Goal: Task Accomplishment & Management: Use online tool/utility

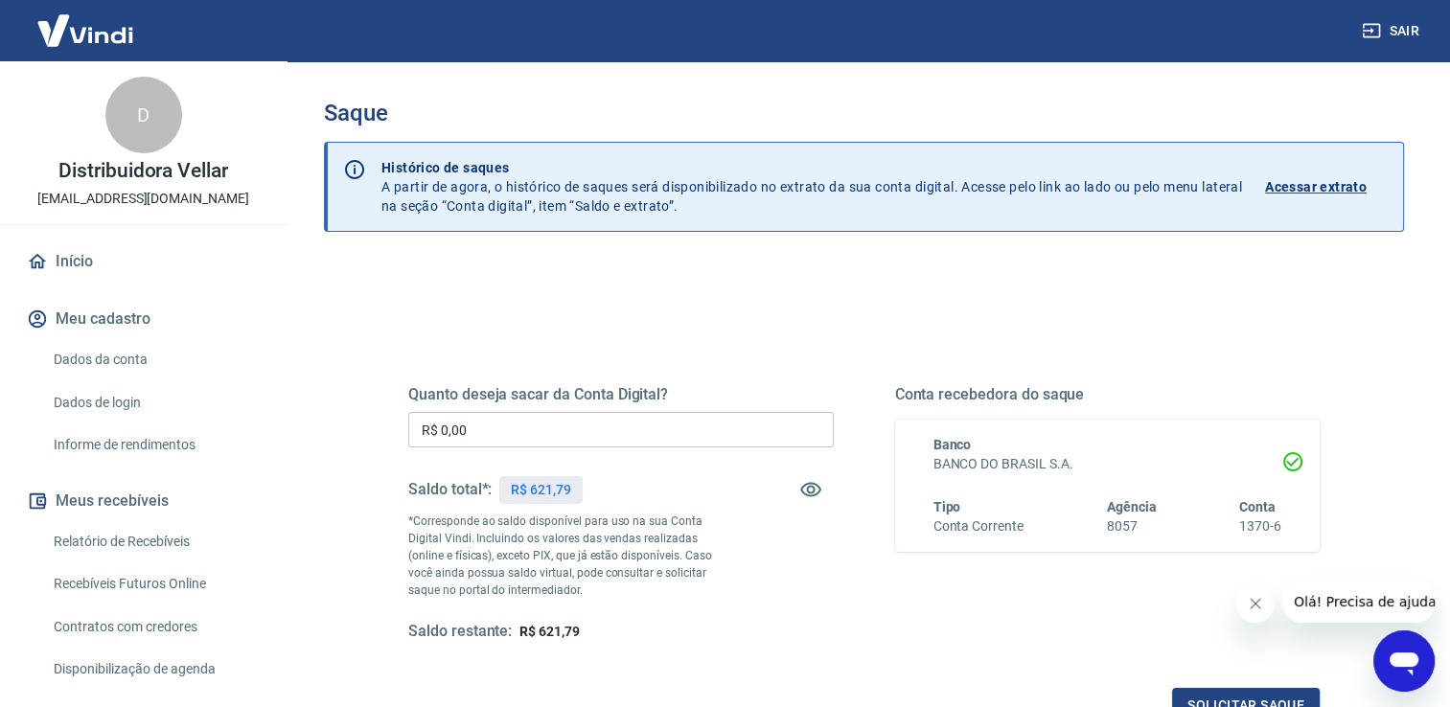
click at [508, 425] on input "R$ 0,00" at bounding box center [621, 429] width 426 height 35
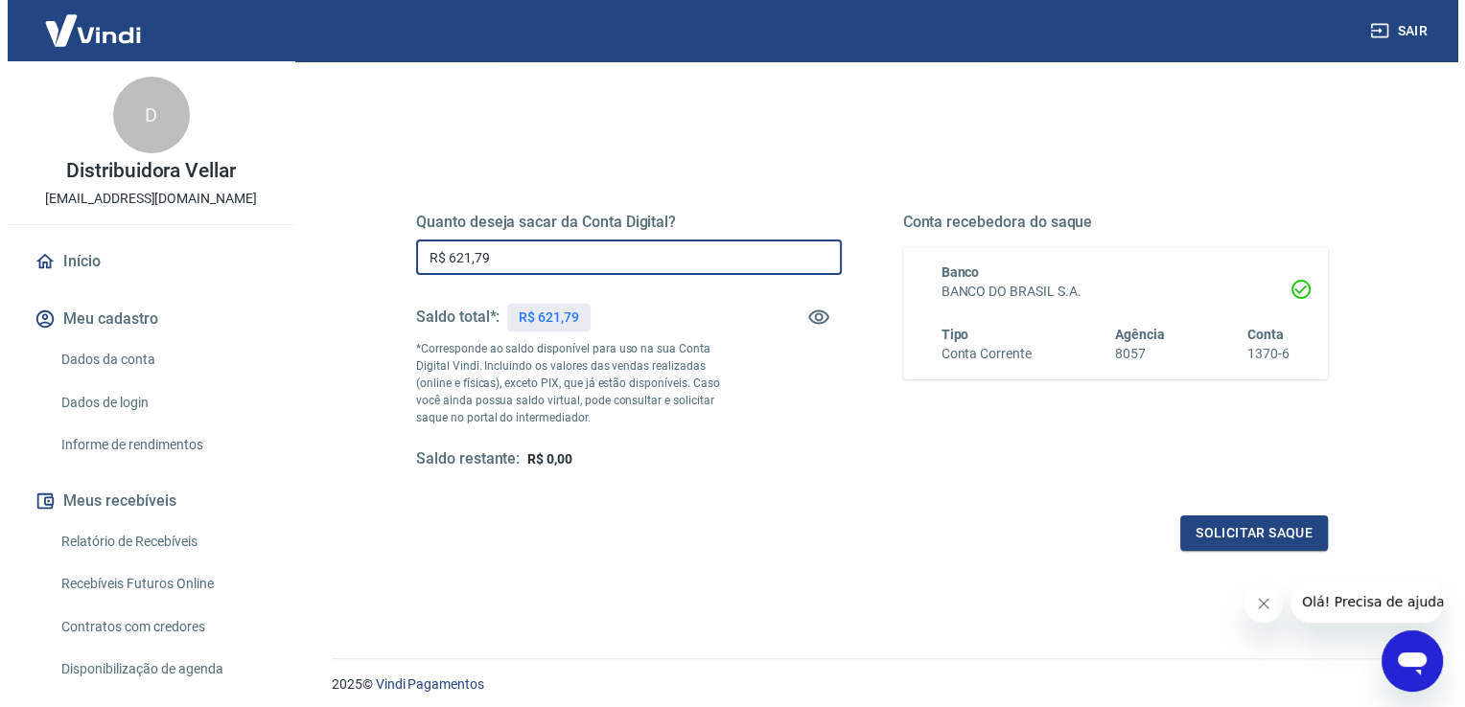
scroll to position [192, 0]
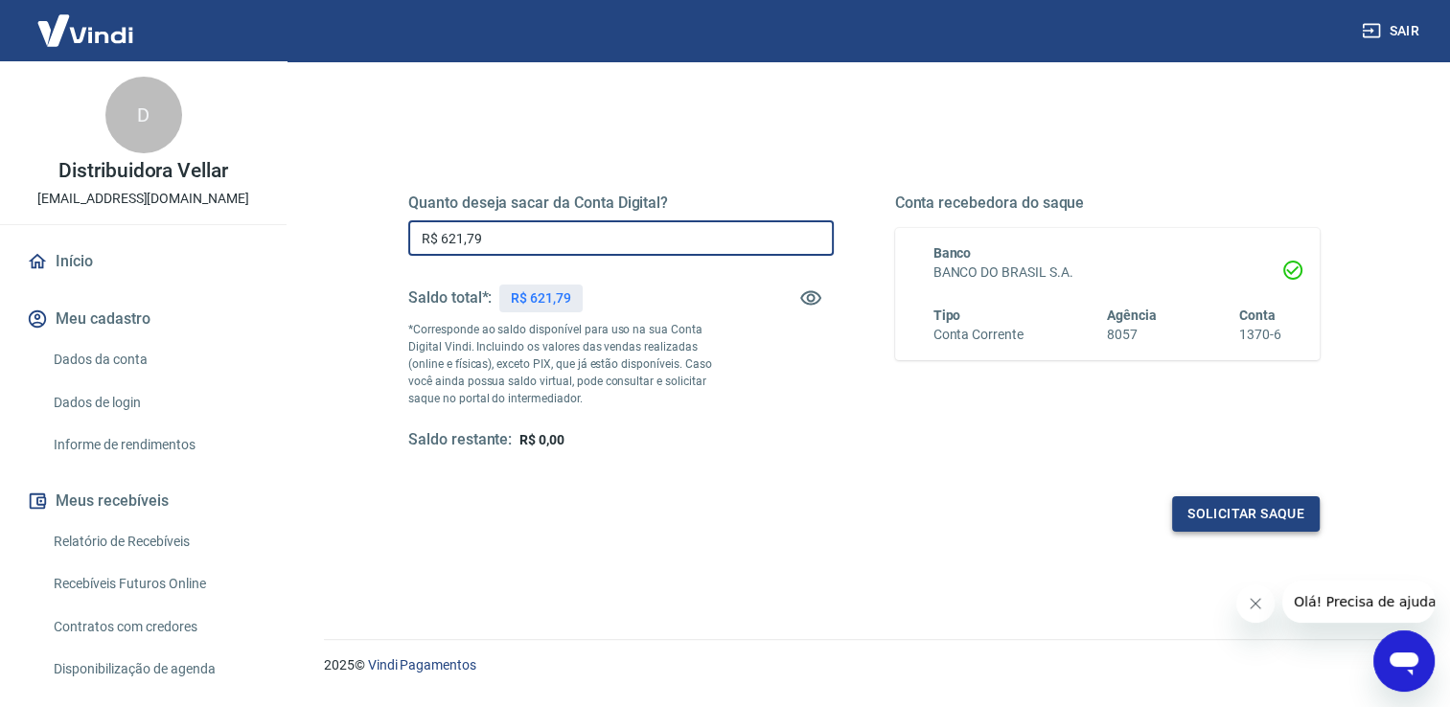
type input "R$ 621,79"
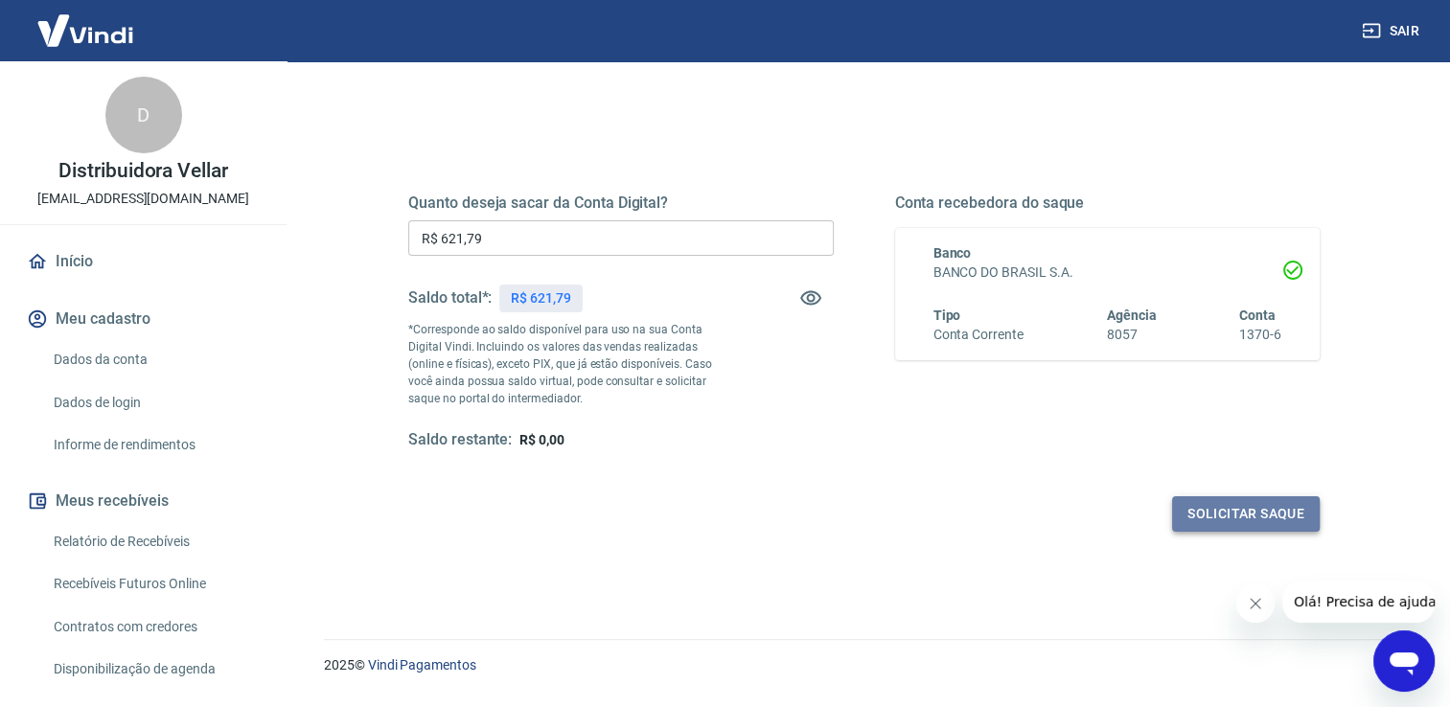
click at [1262, 508] on button "Solicitar saque" at bounding box center [1246, 514] width 148 height 35
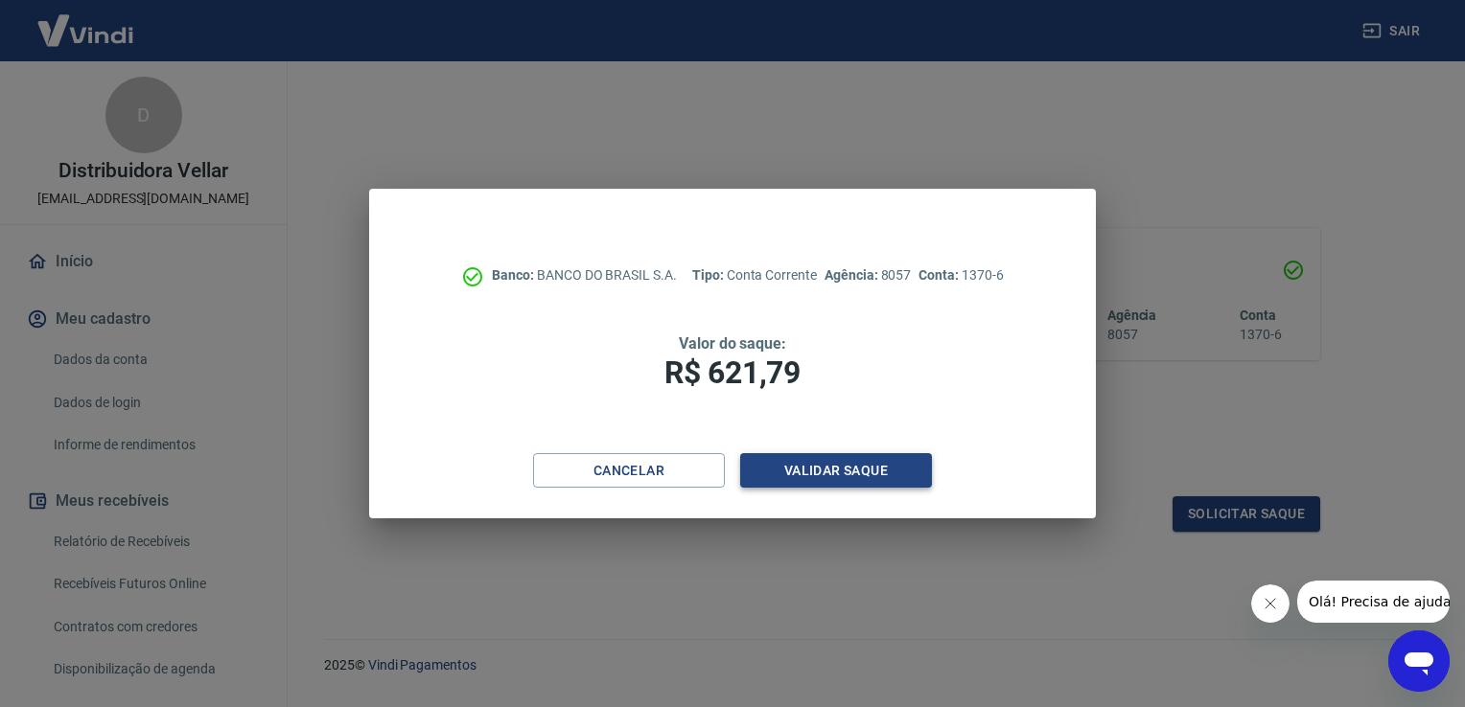
click at [816, 480] on button "Validar saque" at bounding box center [836, 470] width 192 height 35
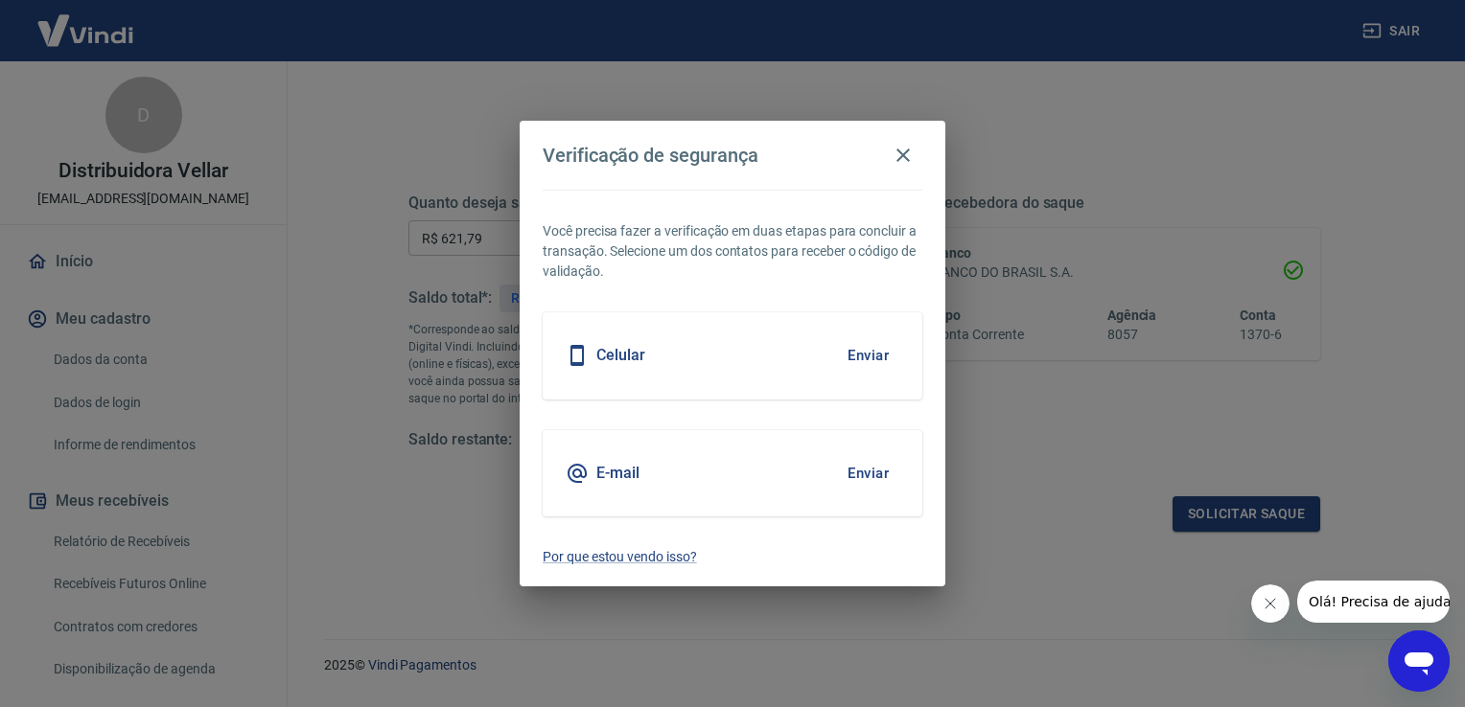
click at [856, 351] on button "Enviar" at bounding box center [868, 356] width 62 height 40
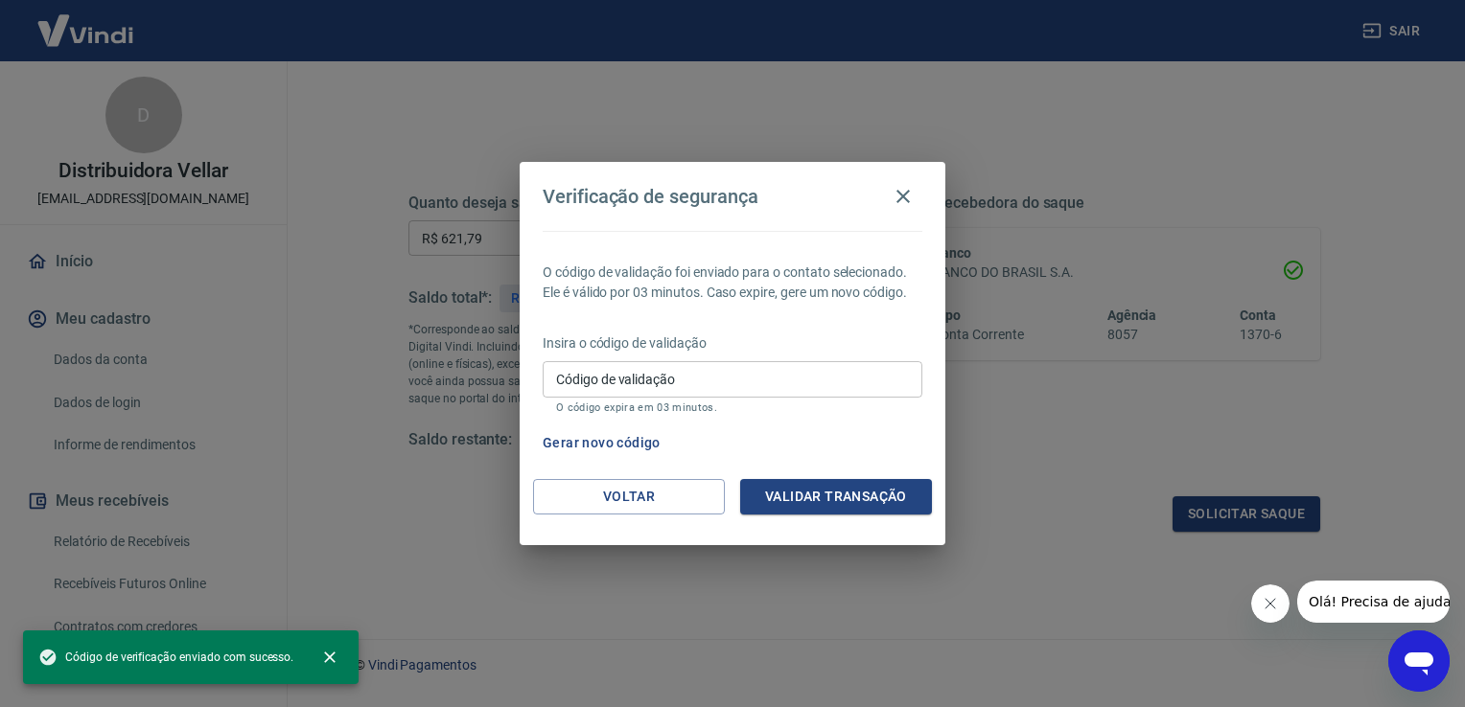
click at [561, 374] on div "Código de validação Código de validação O código expira em 03 minutos." at bounding box center [733, 387] width 380 height 52
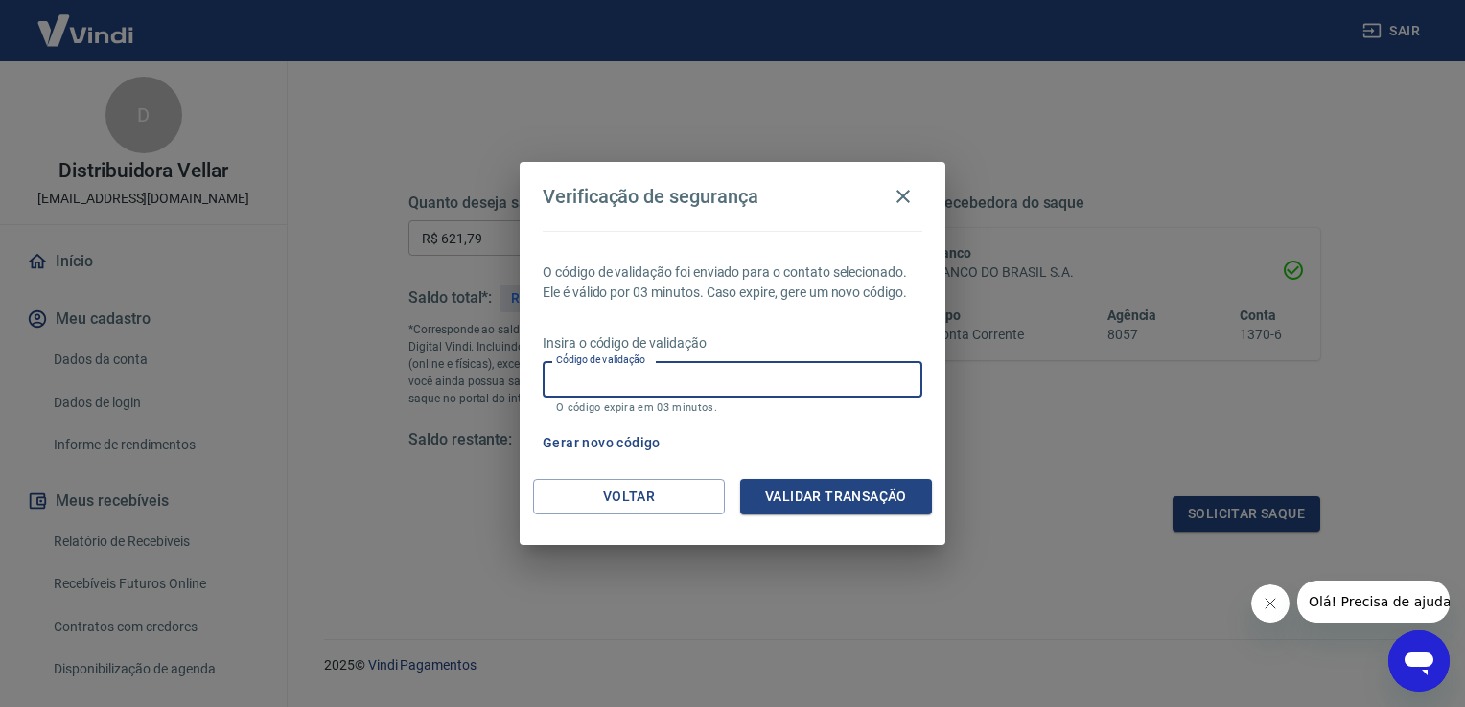
click at [654, 366] on input "Código de validação" at bounding box center [733, 378] width 380 height 35
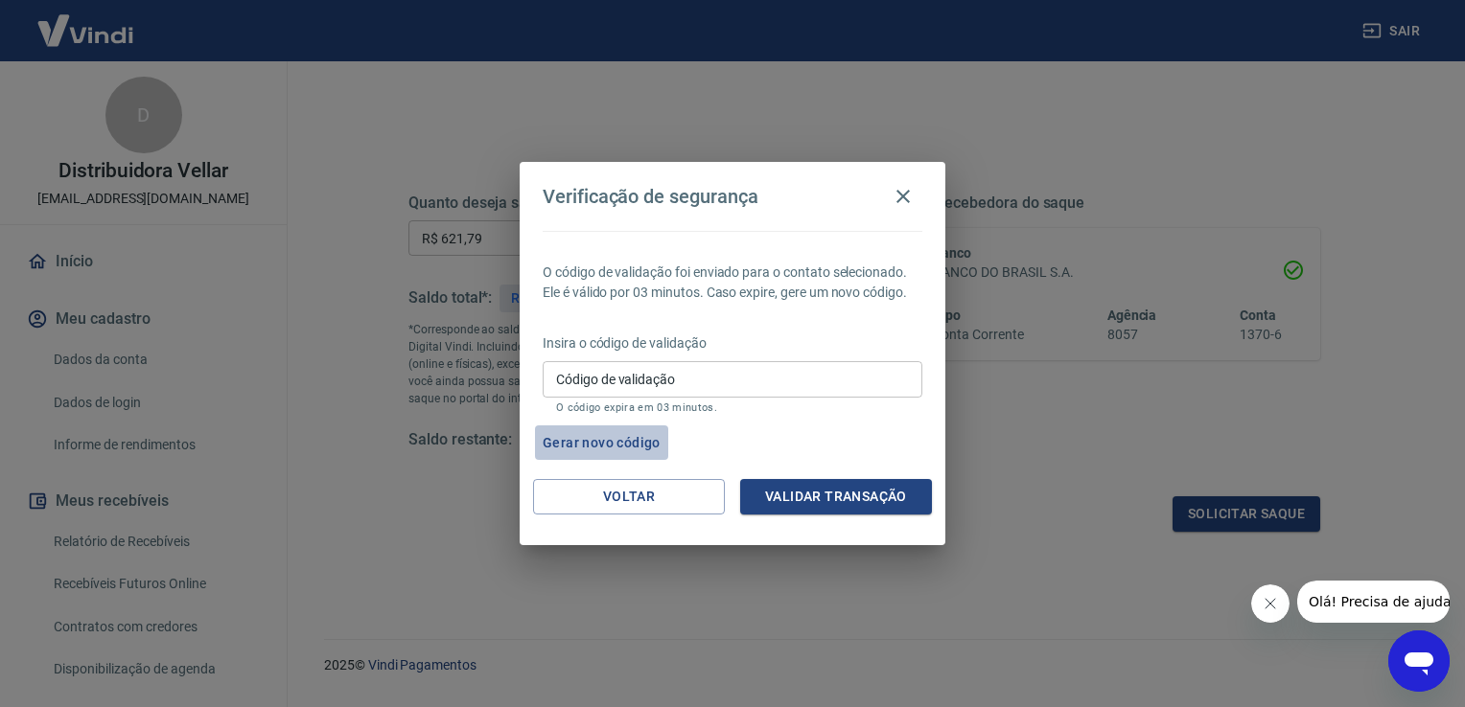
click at [600, 440] on button "Gerar novo código" at bounding box center [601, 443] width 133 height 35
click at [648, 489] on button "Voltar" at bounding box center [629, 496] width 192 height 35
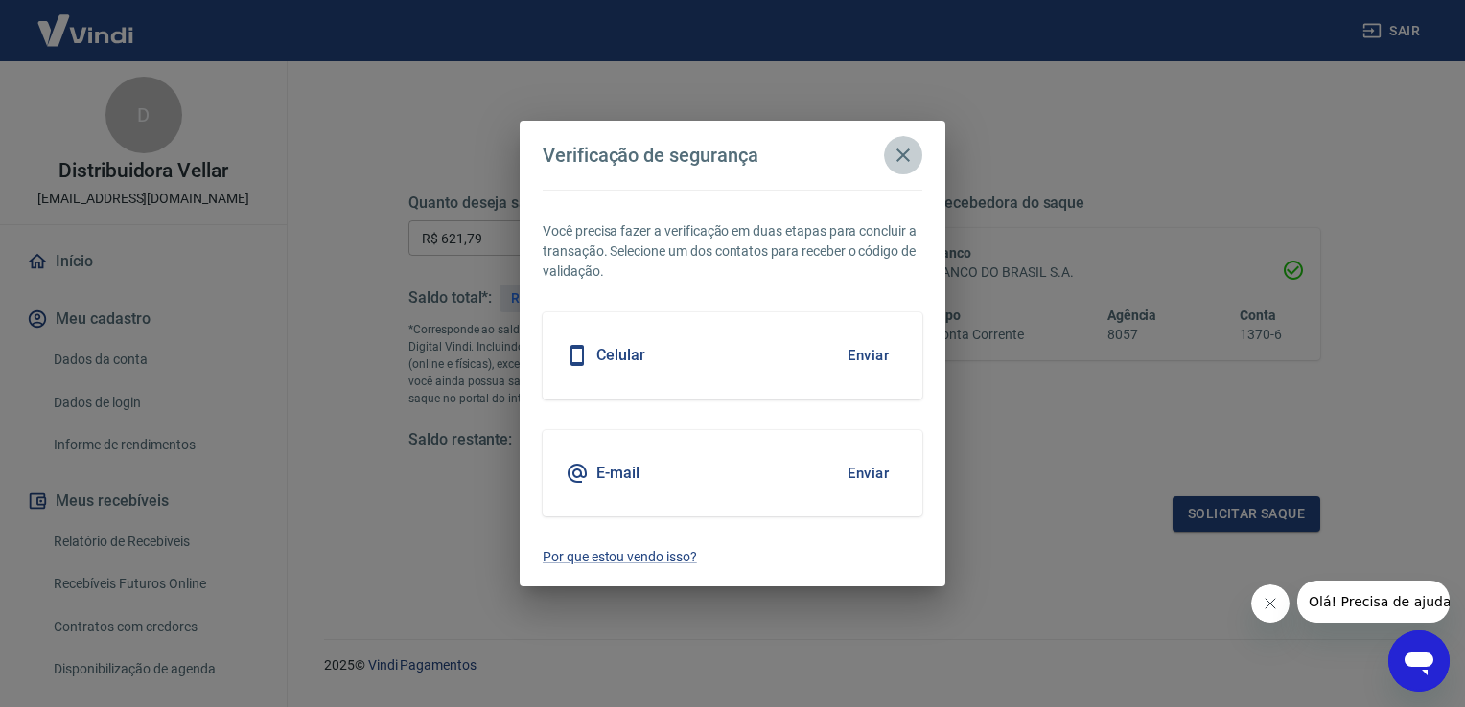
click at [902, 152] on icon "button" at bounding box center [903, 155] width 23 height 23
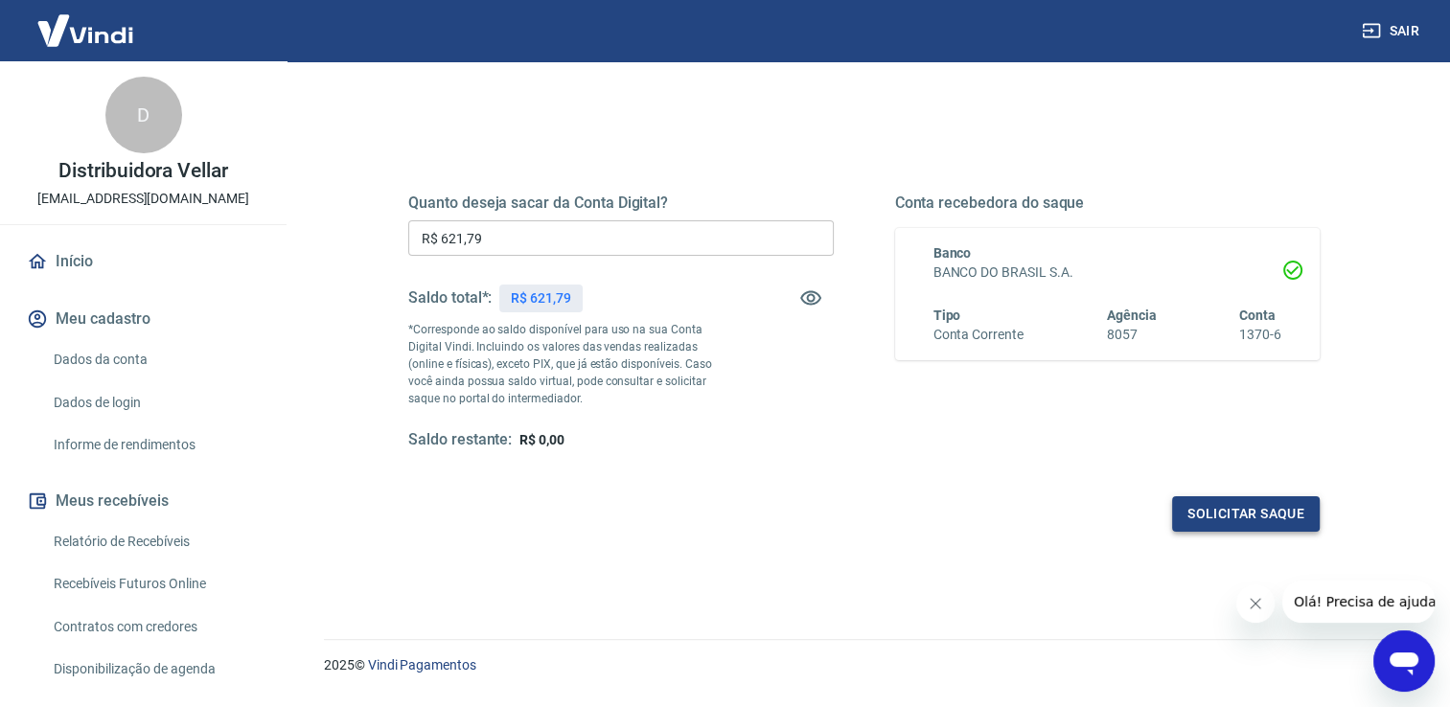
click at [1225, 516] on button "Solicitar saque" at bounding box center [1246, 514] width 148 height 35
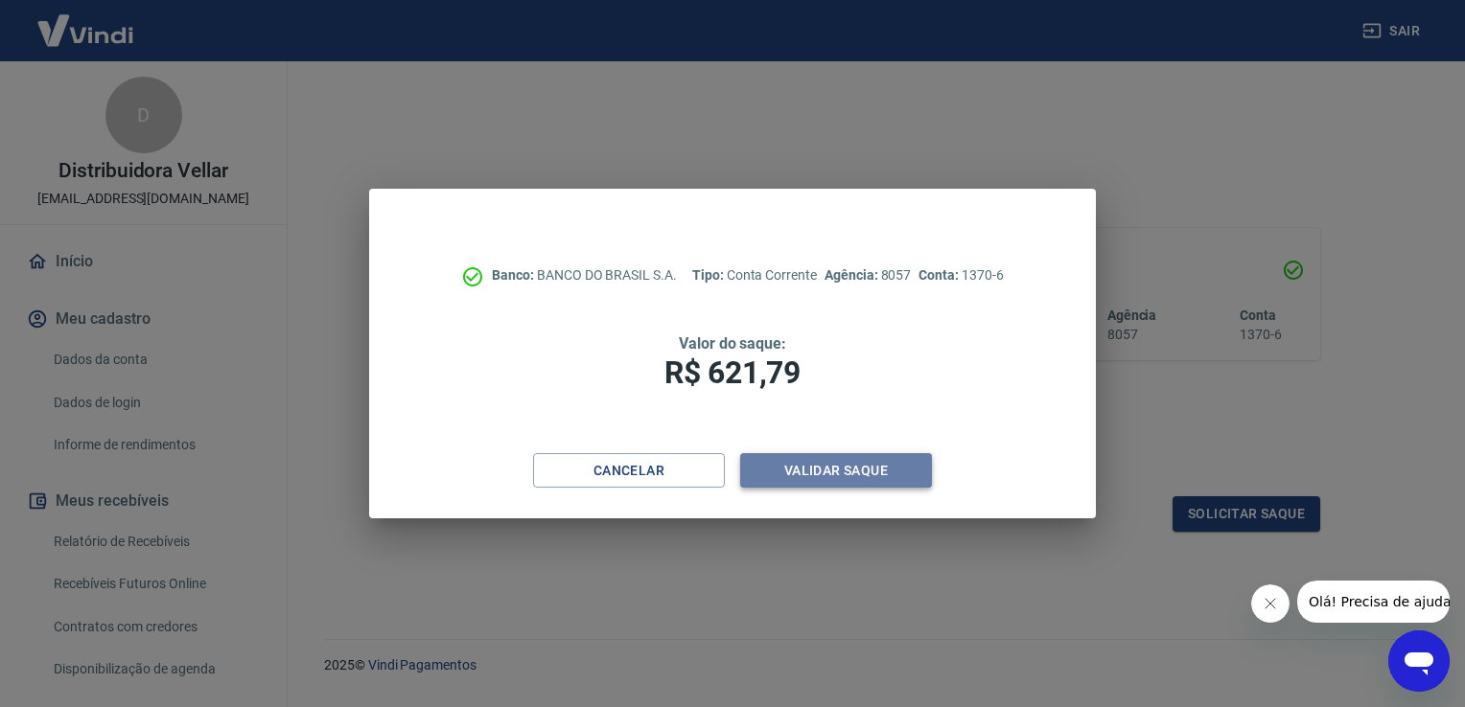
click at [894, 476] on button "Validar saque" at bounding box center [836, 470] width 192 height 35
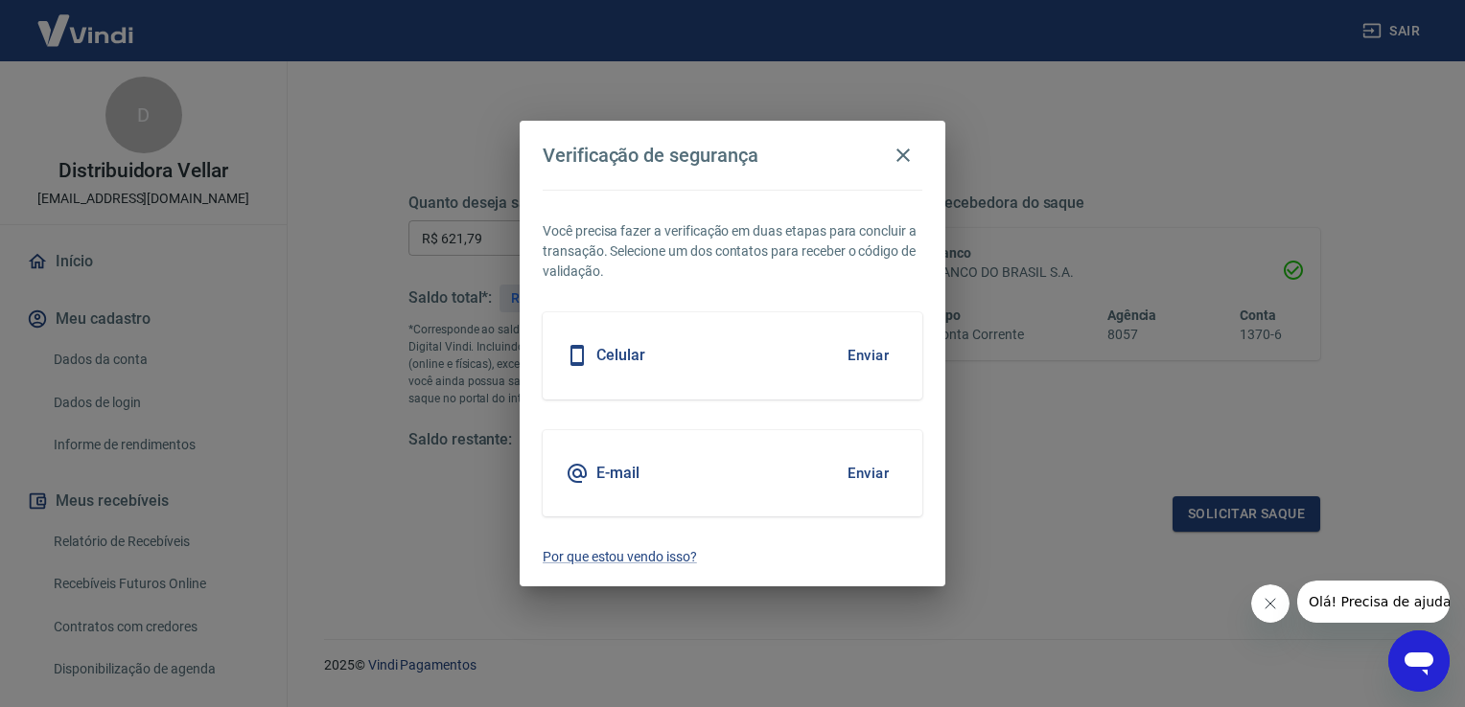
click at [869, 358] on button "Enviar" at bounding box center [868, 356] width 62 height 40
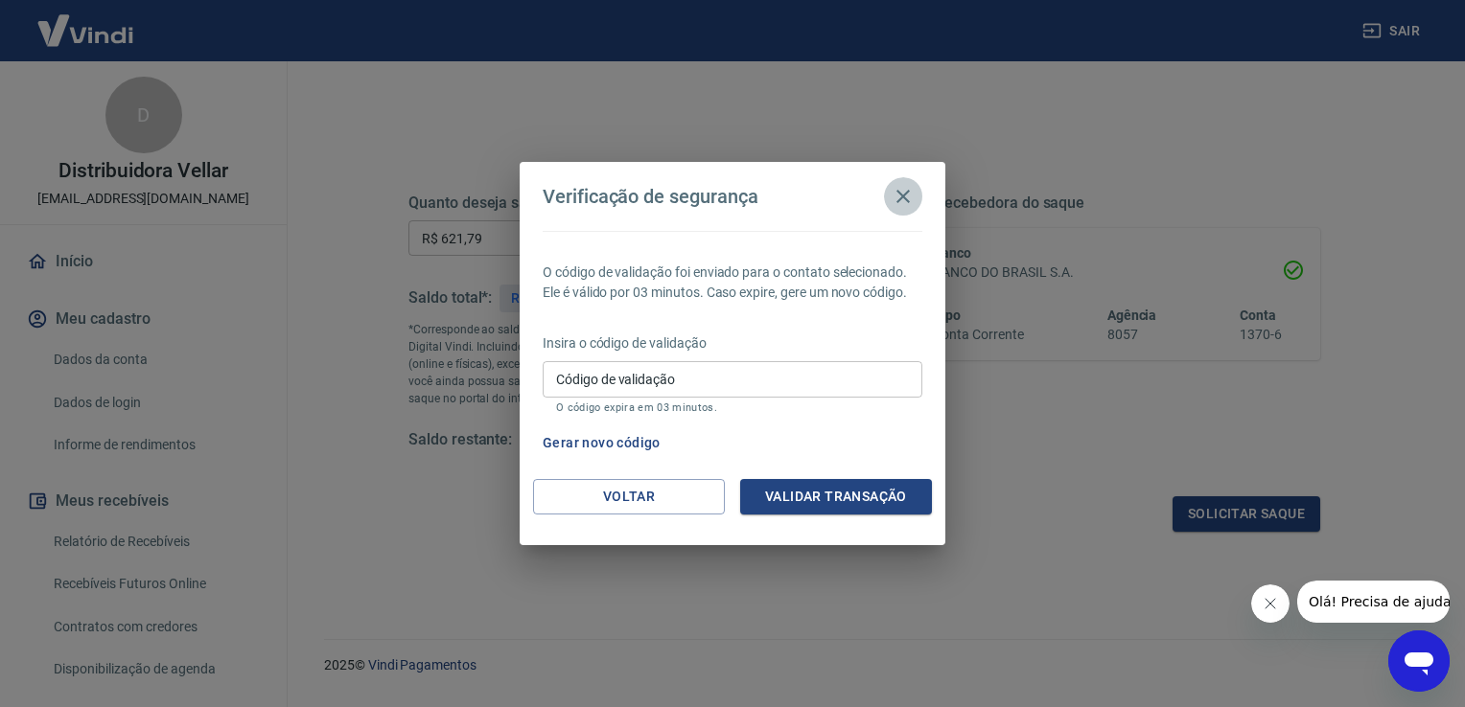
click at [905, 200] on icon "button" at bounding box center [903, 196] width 23 height 23
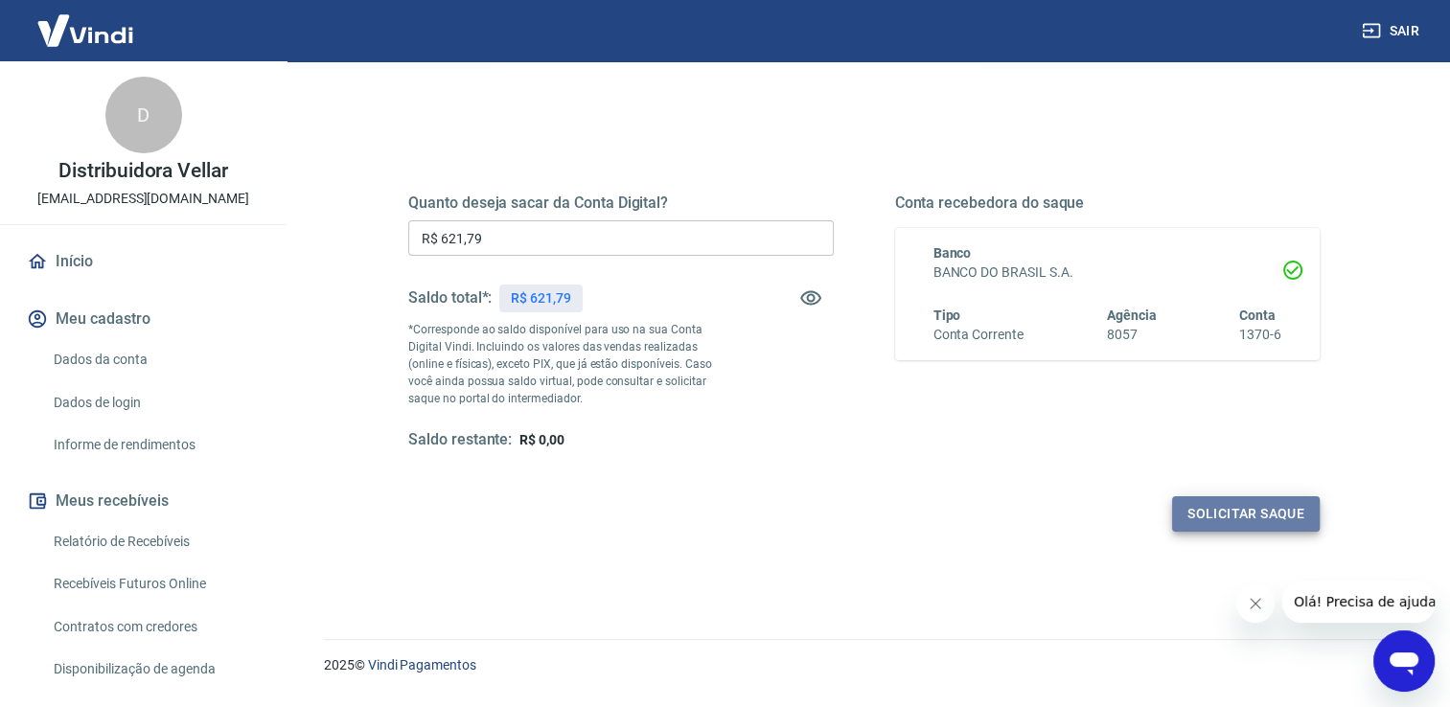
click at [1257, 512] on button "Solicitar saque" at bounding box center [1246, 514] width 148 height 35
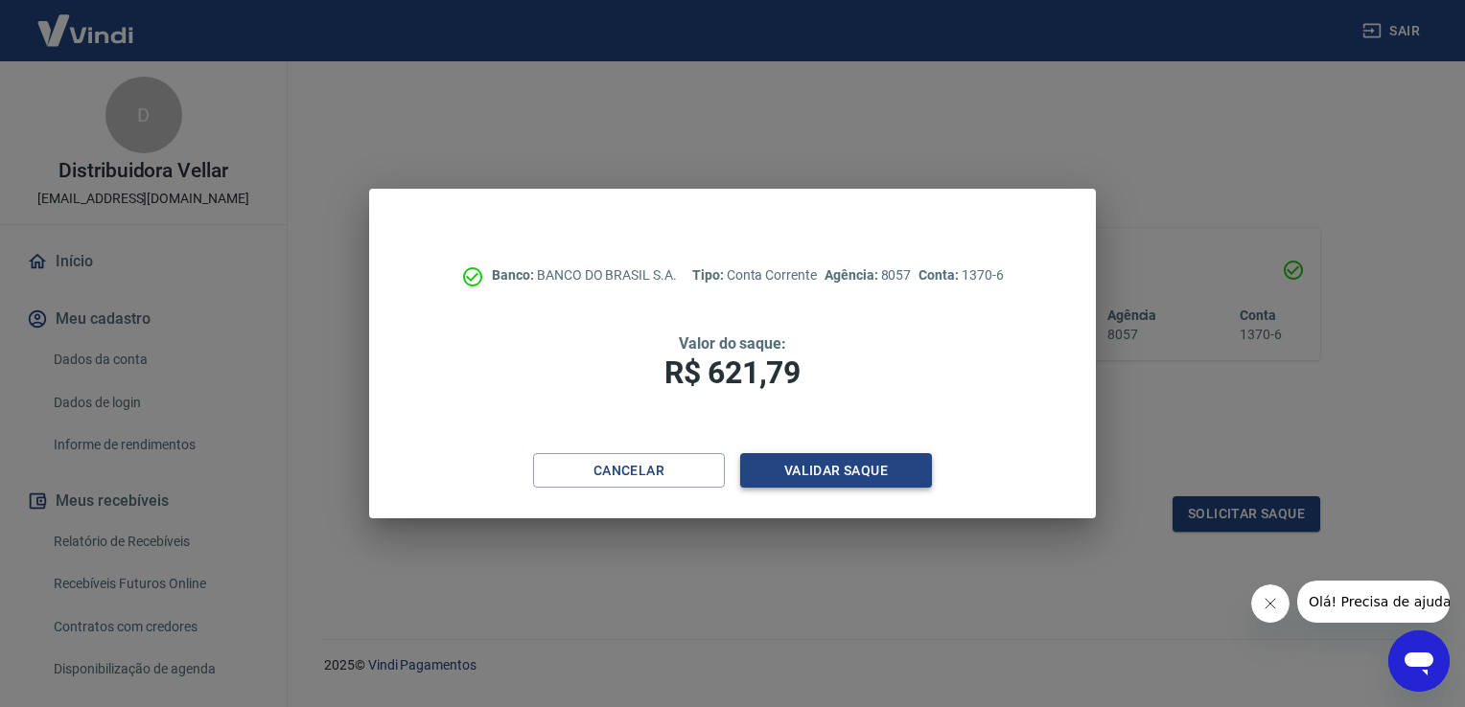
click at [870, 472] on button "Validar saque" at bounding box center [836, 470] width 192 height 35
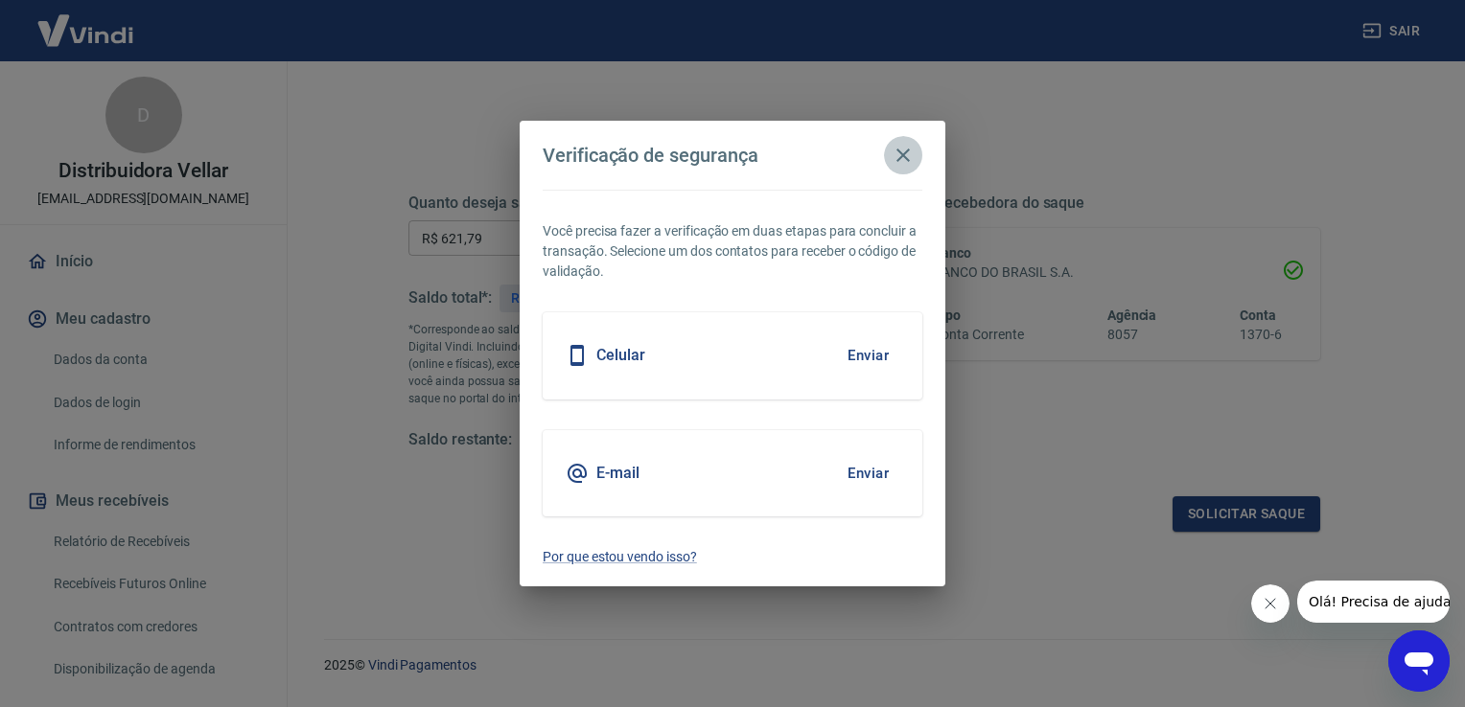
click at [912, 155] on icon "button" at bounding box center [903, 155] width 23 height 23
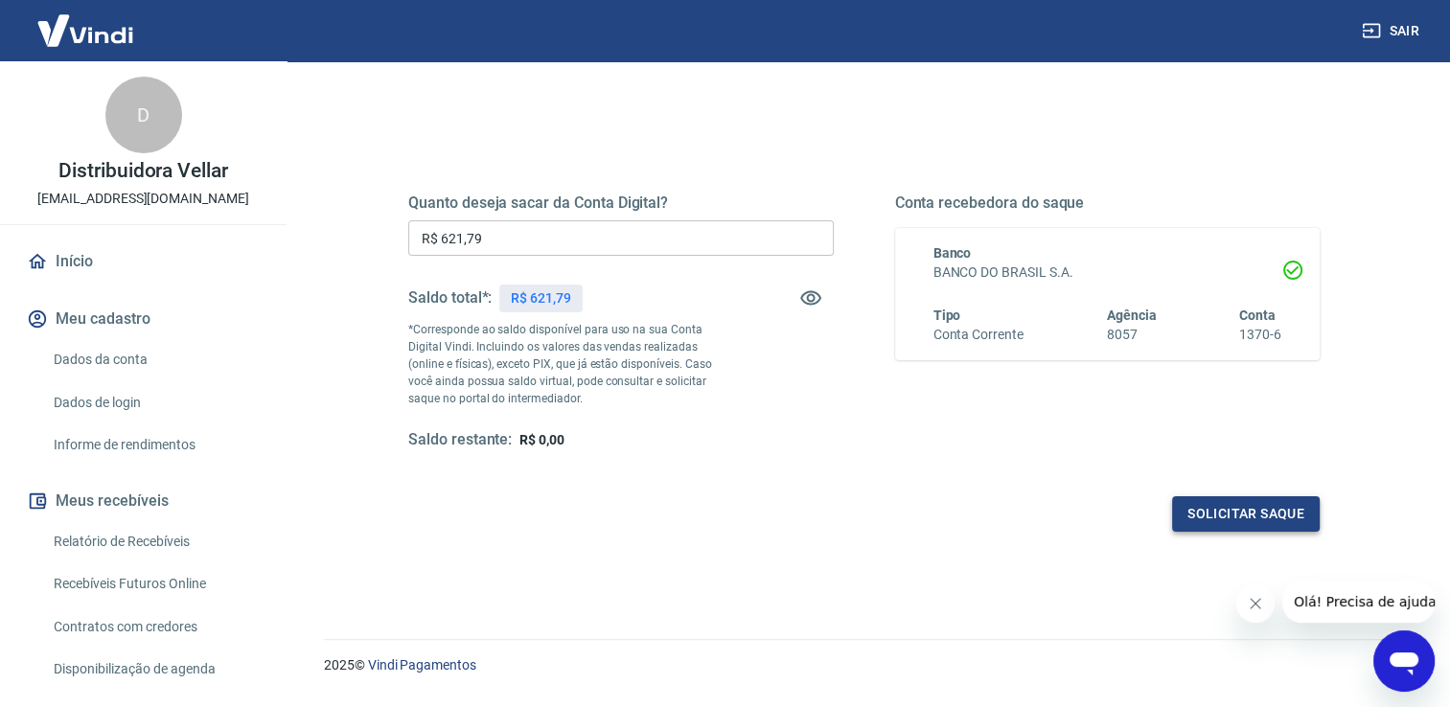
click at [1246, 522] on button "Solicitar saque" at bounding box center [1246, 514] width 148 height 35
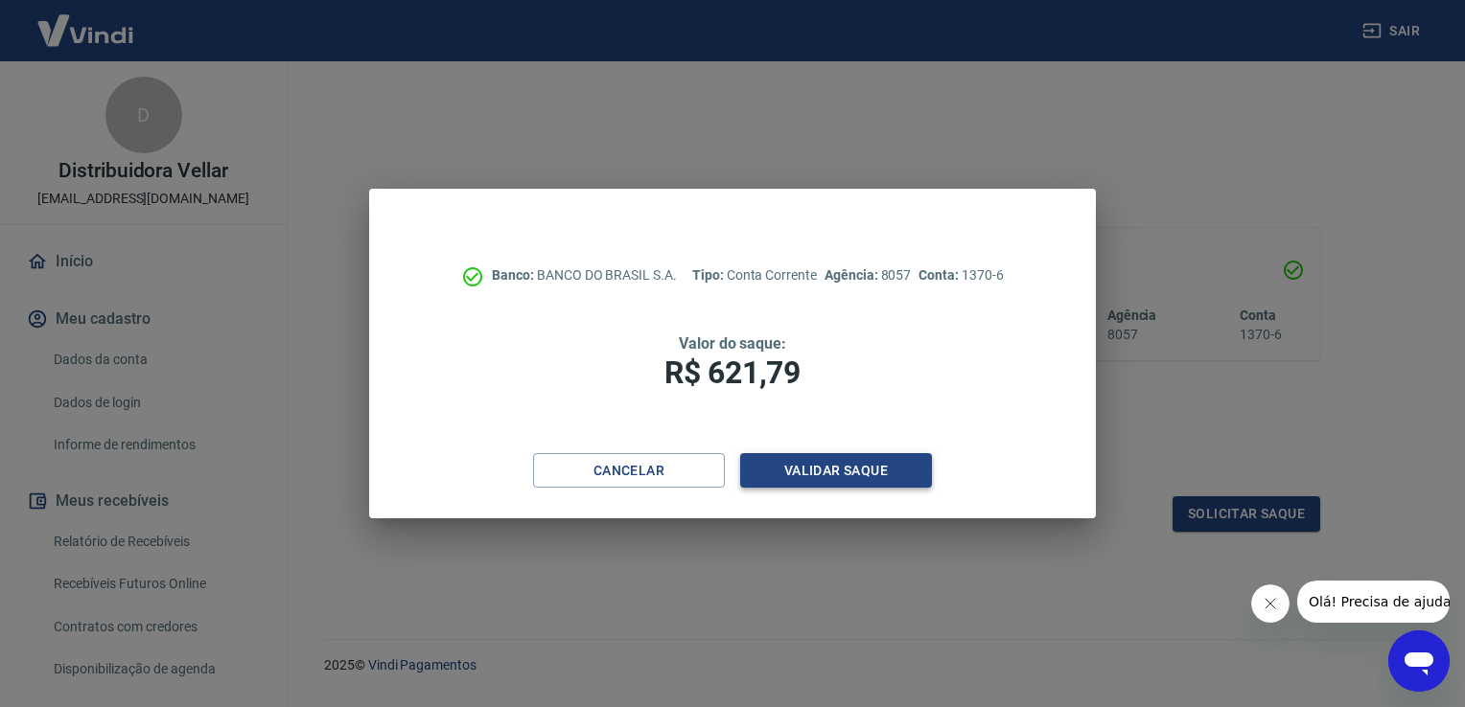
click at [827, 472] on button "Validar saque" at bounding box center [836, 470] width 192 height 35
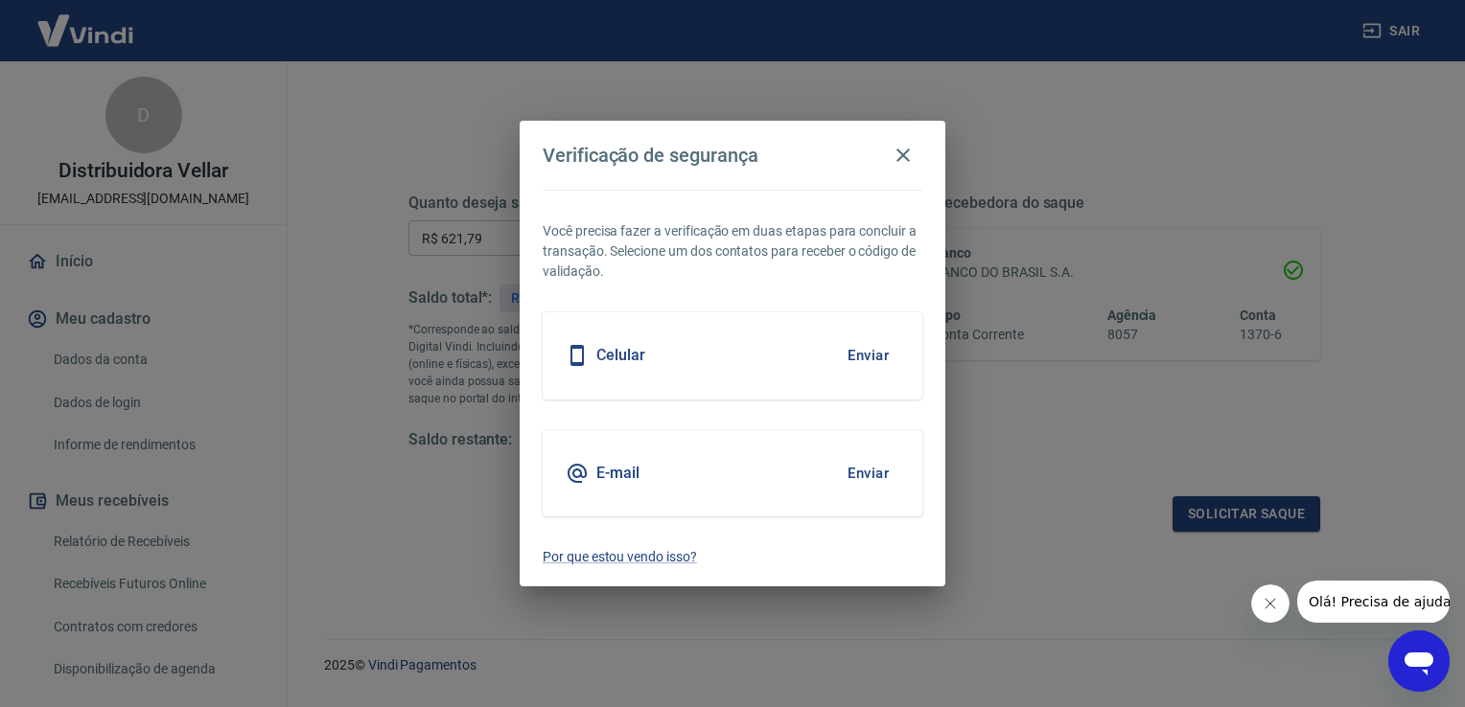
click at [874, 351] on button "Enviar" at bounding box center [868, 356] width 62 height 40
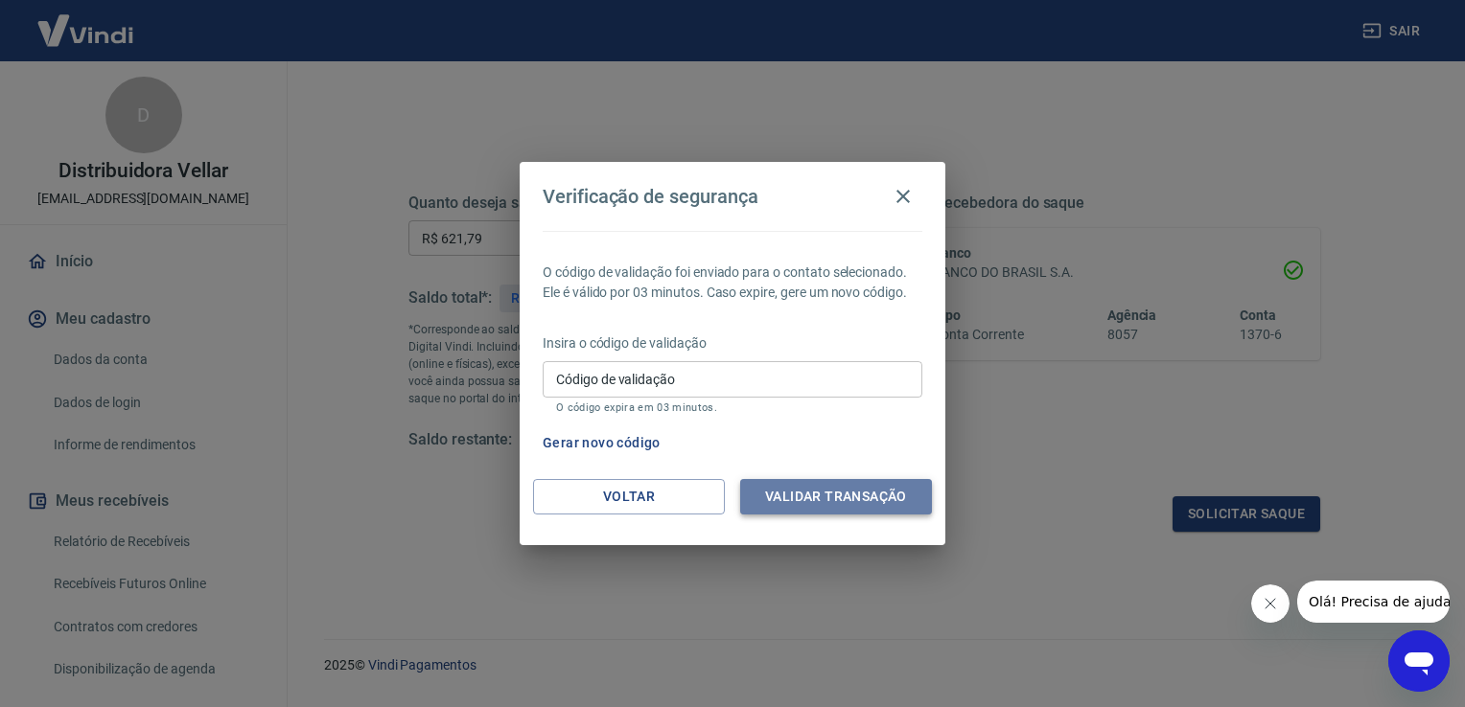
click at [813, 506] on button "Validar transação" at bounding box center [836, 496] width 192 height 35
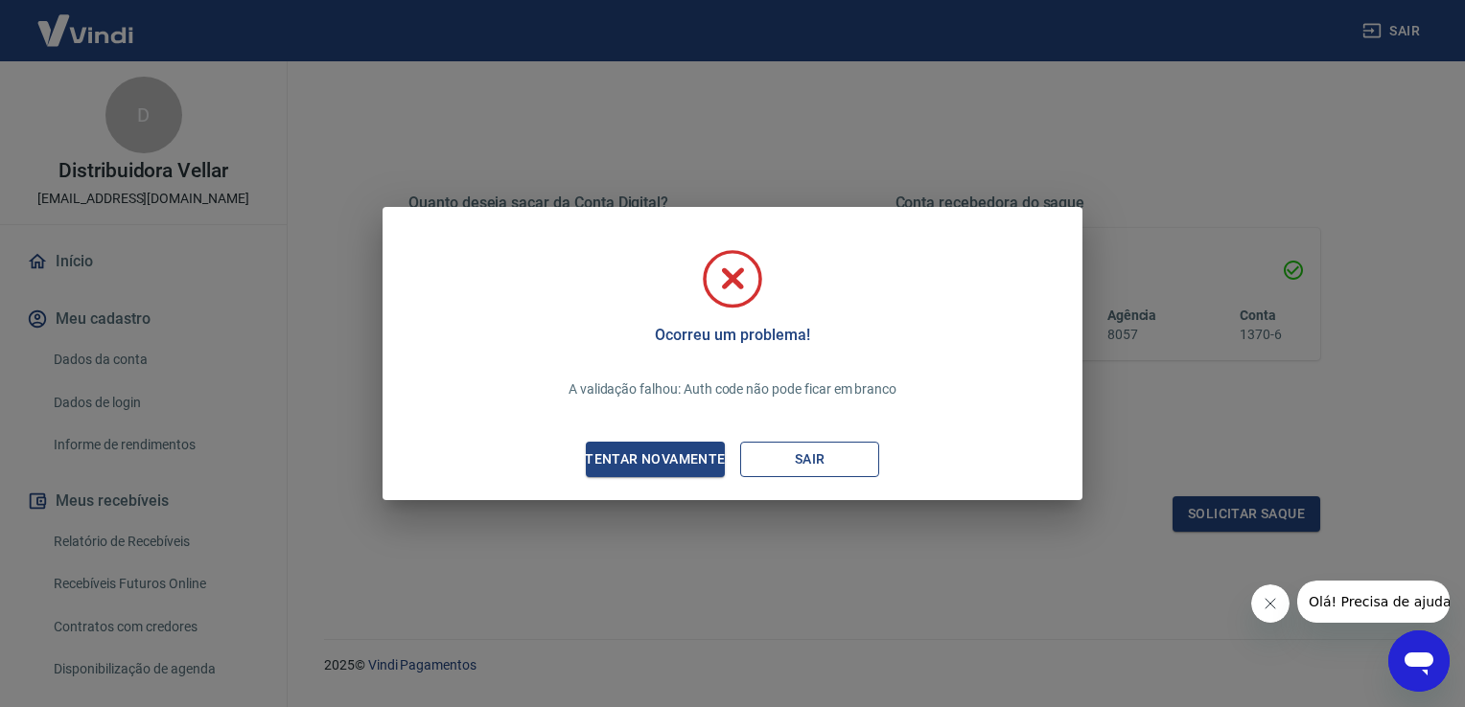
click at [776, 451] on button "Sair" at bounding box center [809, 459] width 139 height 35
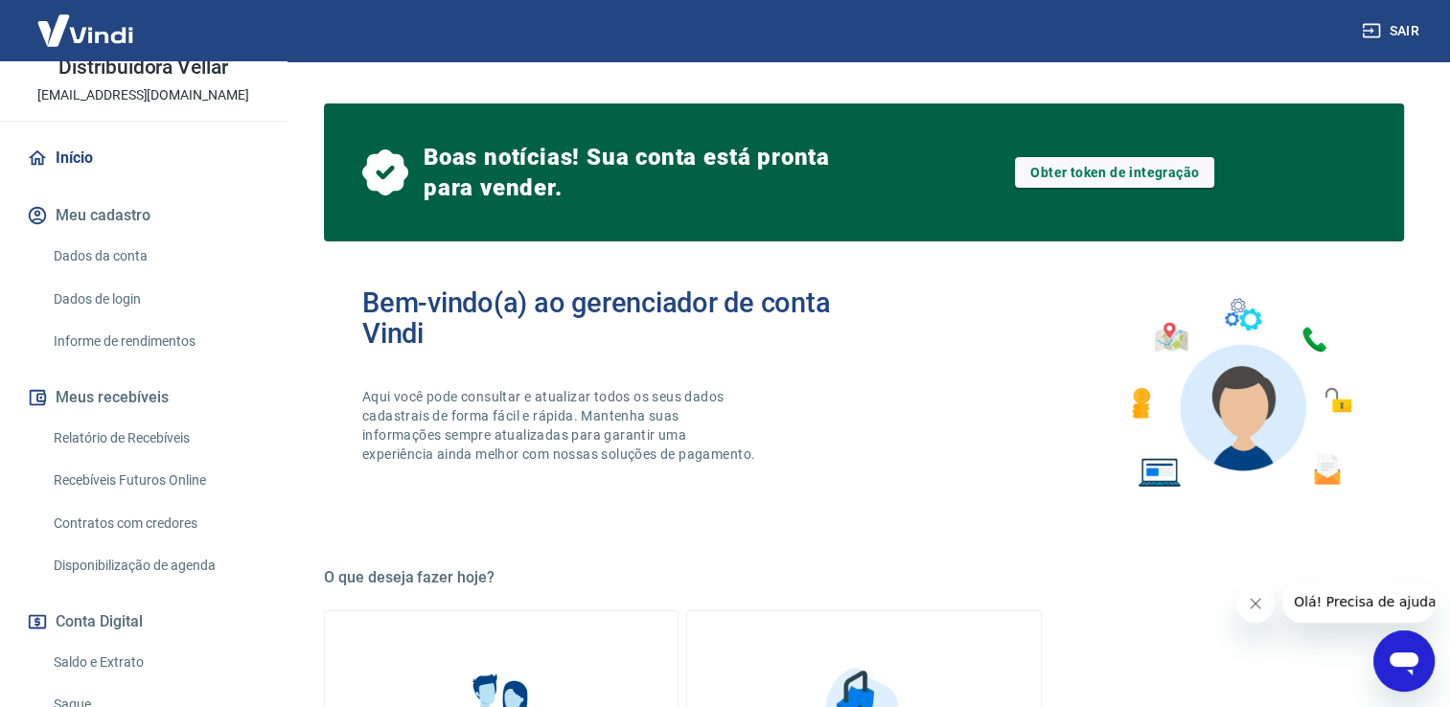
scroll to position [192, 0]
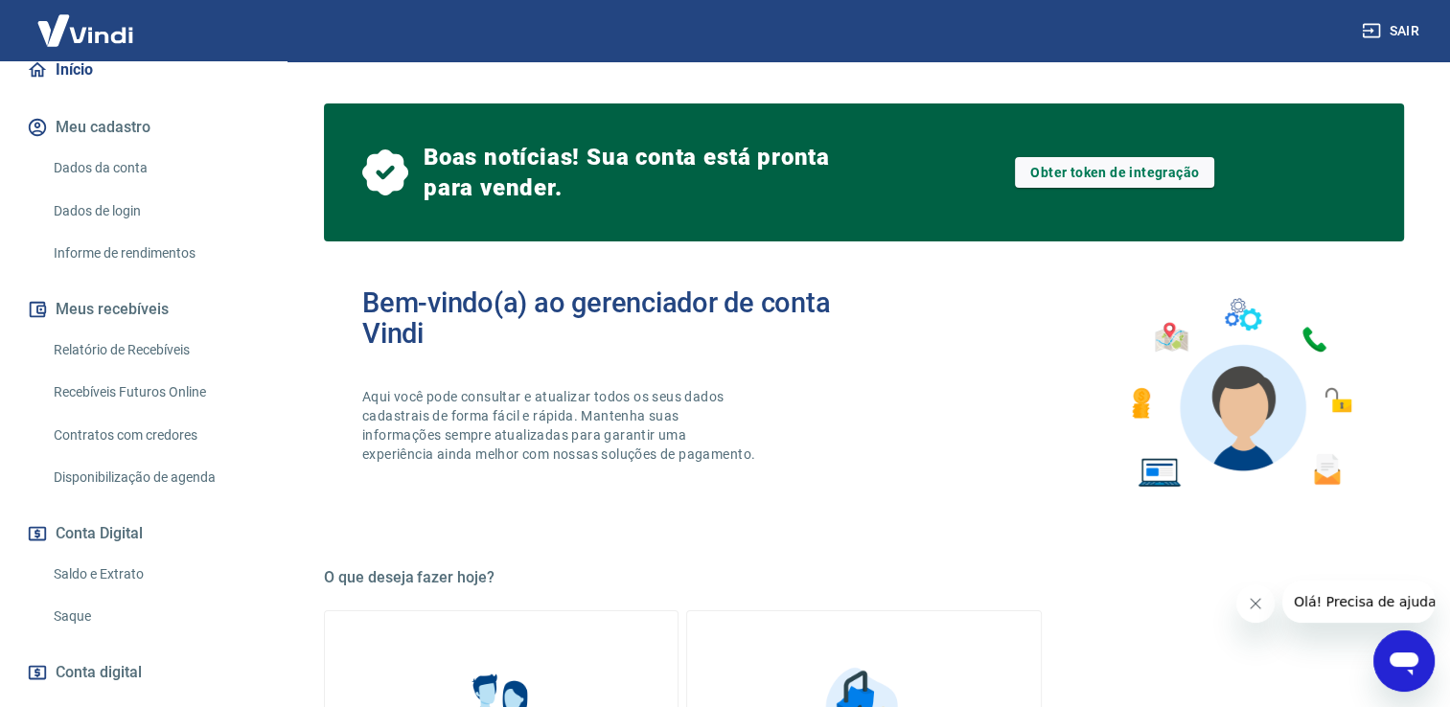
click at [80, 617] on link "Saque" at bounding box center [155, 616] width 218 height 39
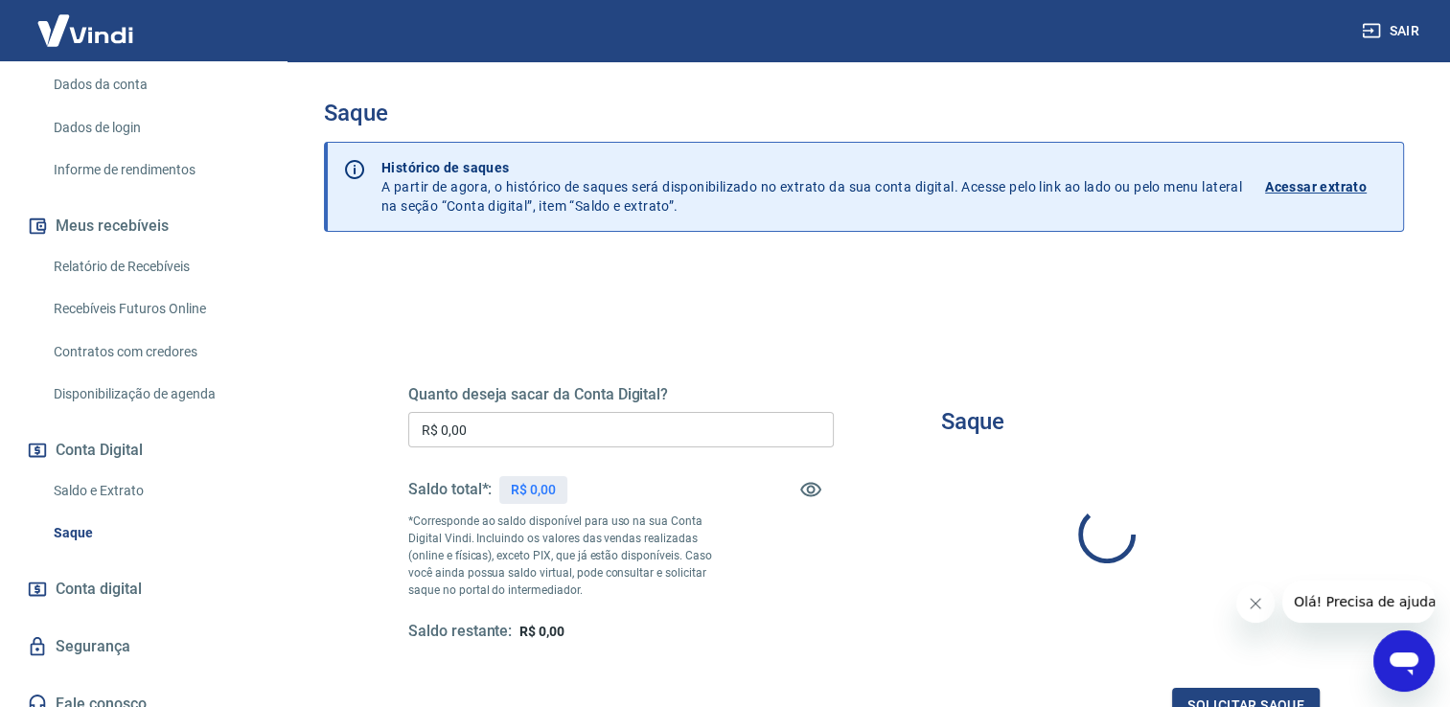
scroll to position [291, 0]
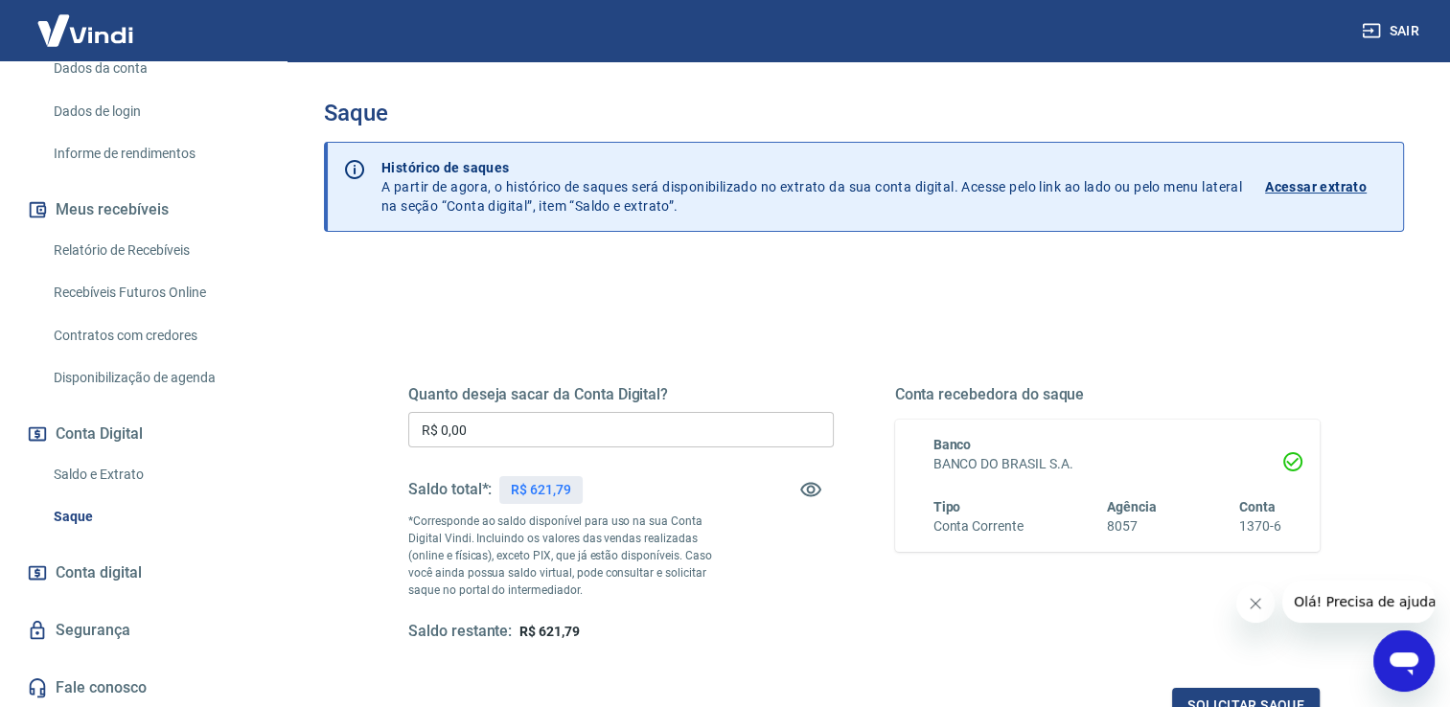
click at [479, 422] on input "R$ 0,00" at bounding box center [621, 429] width 426 height 35
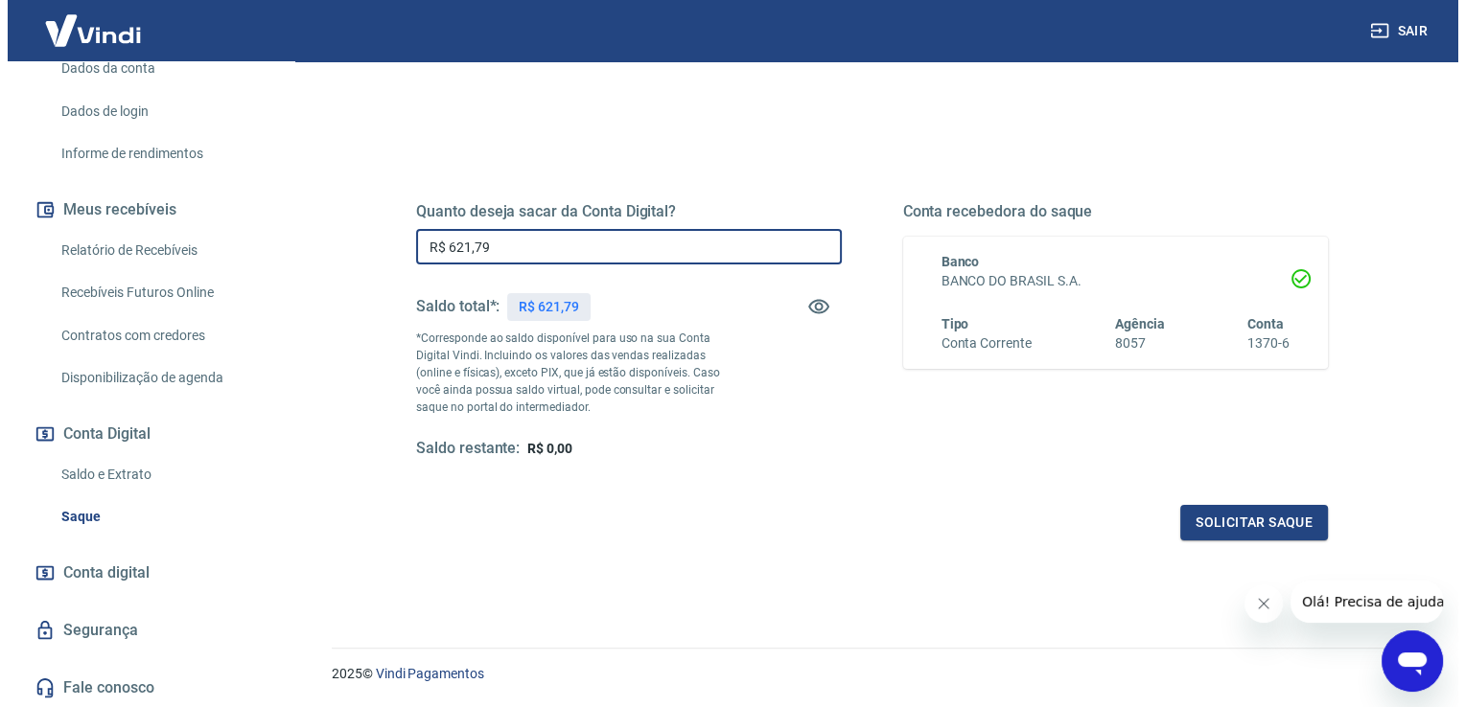
scroll to position [192, 0]
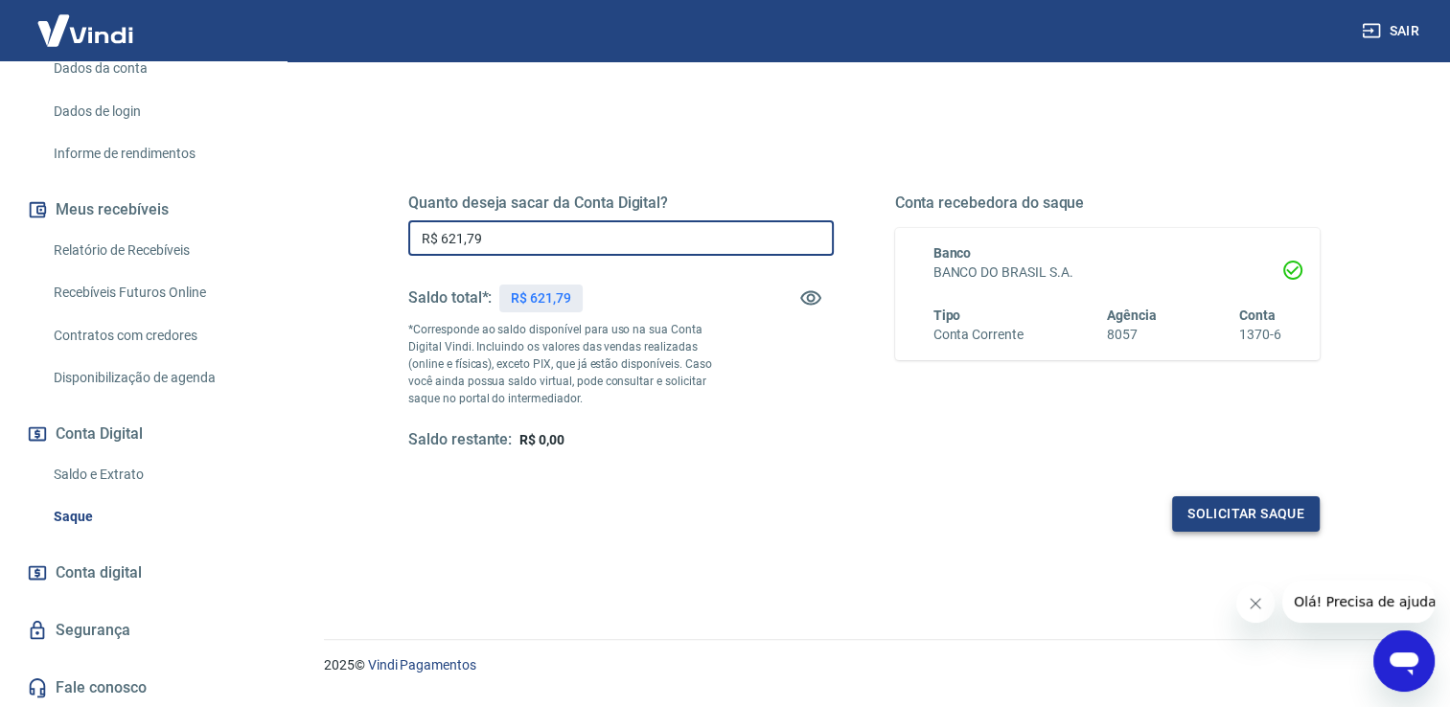
type input "R$ 621,79"
click at [1229, 514] on button "Solicitar saque" at bounding box center [1246, 514] width 148 height 35
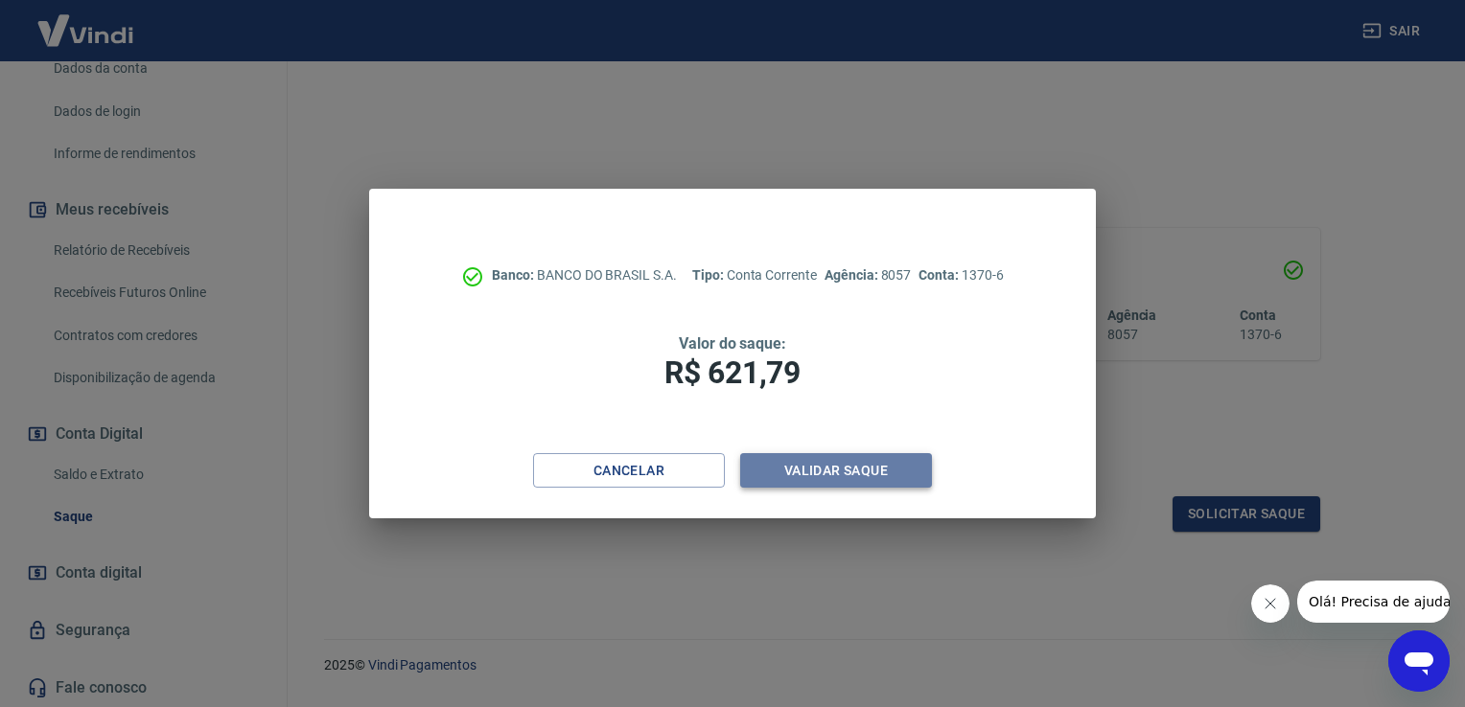
click at [808, 471] on button "Validar saque" at bounding box center [836, 470] width 192 height 35
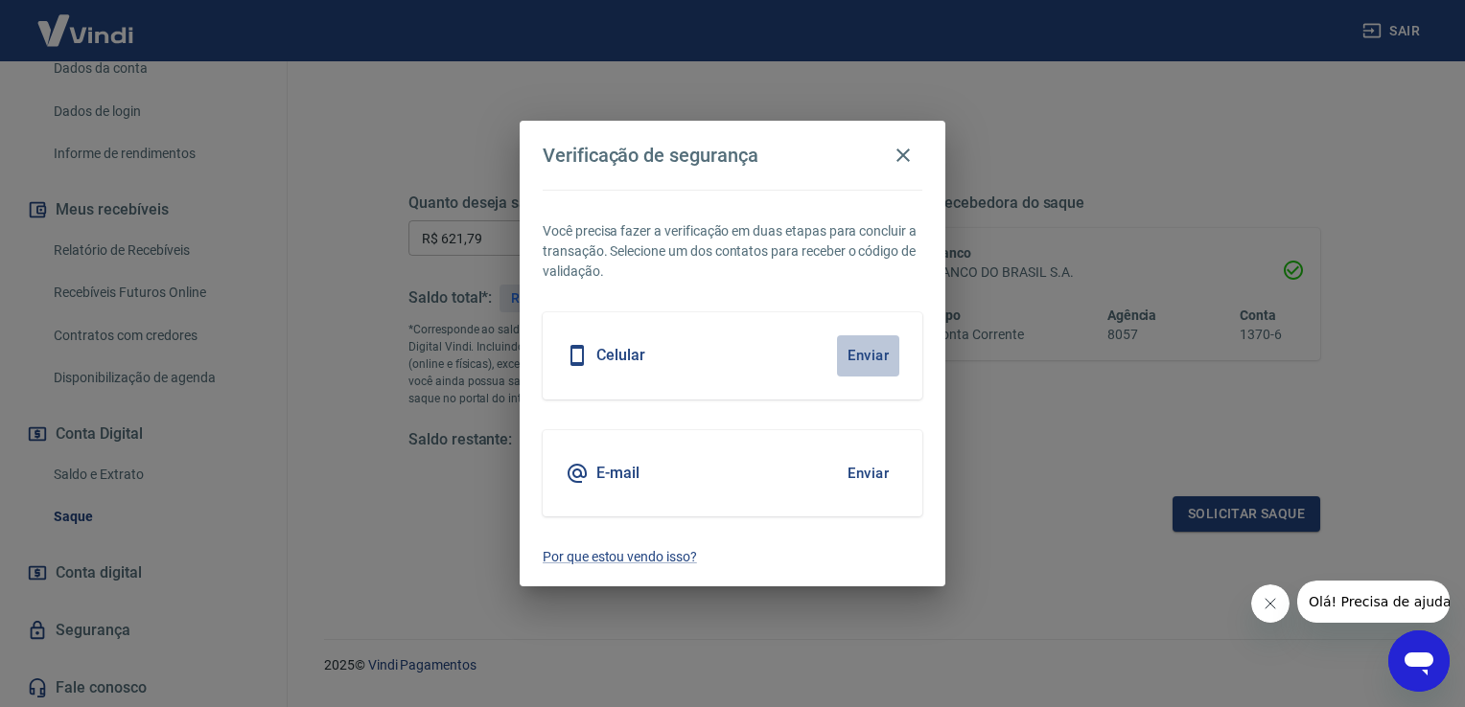
click at [855, 345] on button "Enviar" at bounding box center [868, 356] width 62 height 40
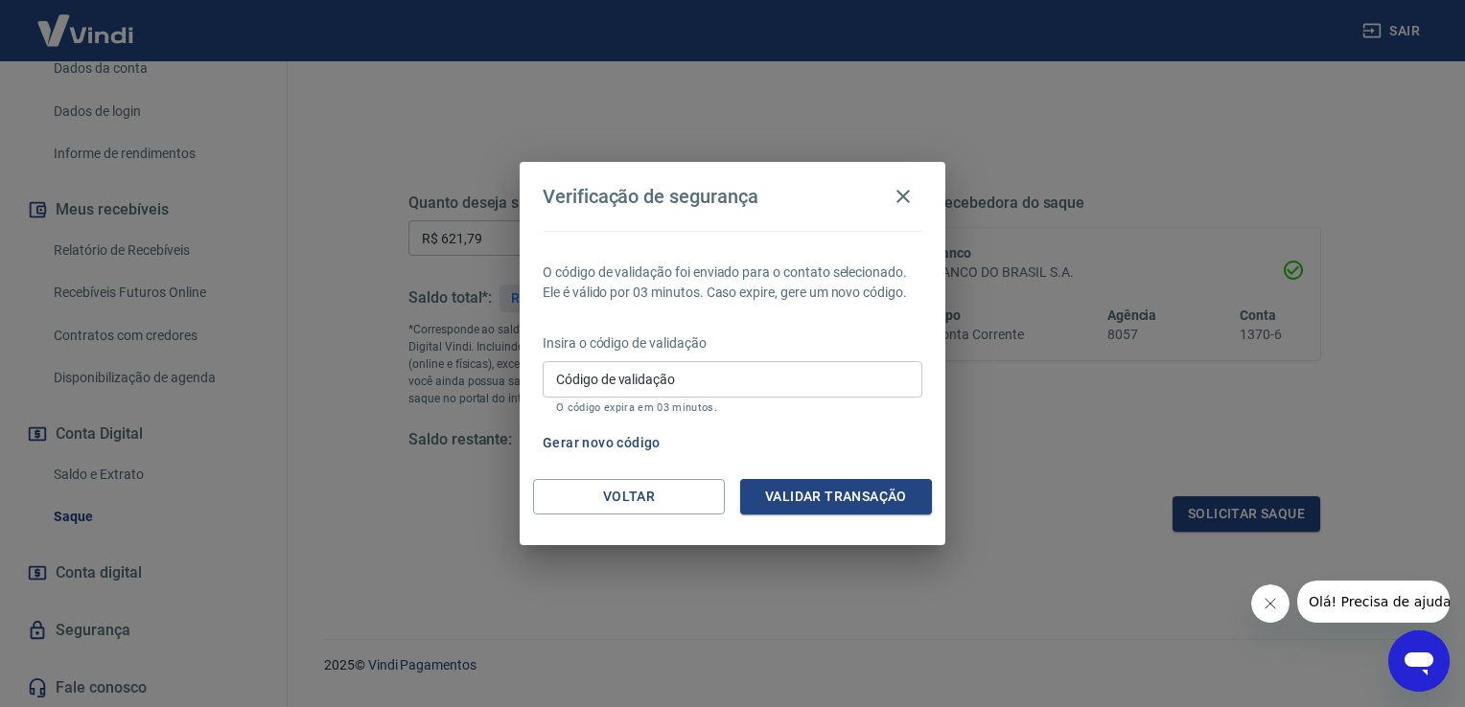
click at [562, 366] on div "Código de validação Código de validação O código expira em 03 minutos." at bounding box center [733, 387] width 380 height 52
click at [583, 447] on button "Gerar novo código" at bounding box center [601, 443] width 133 height 35
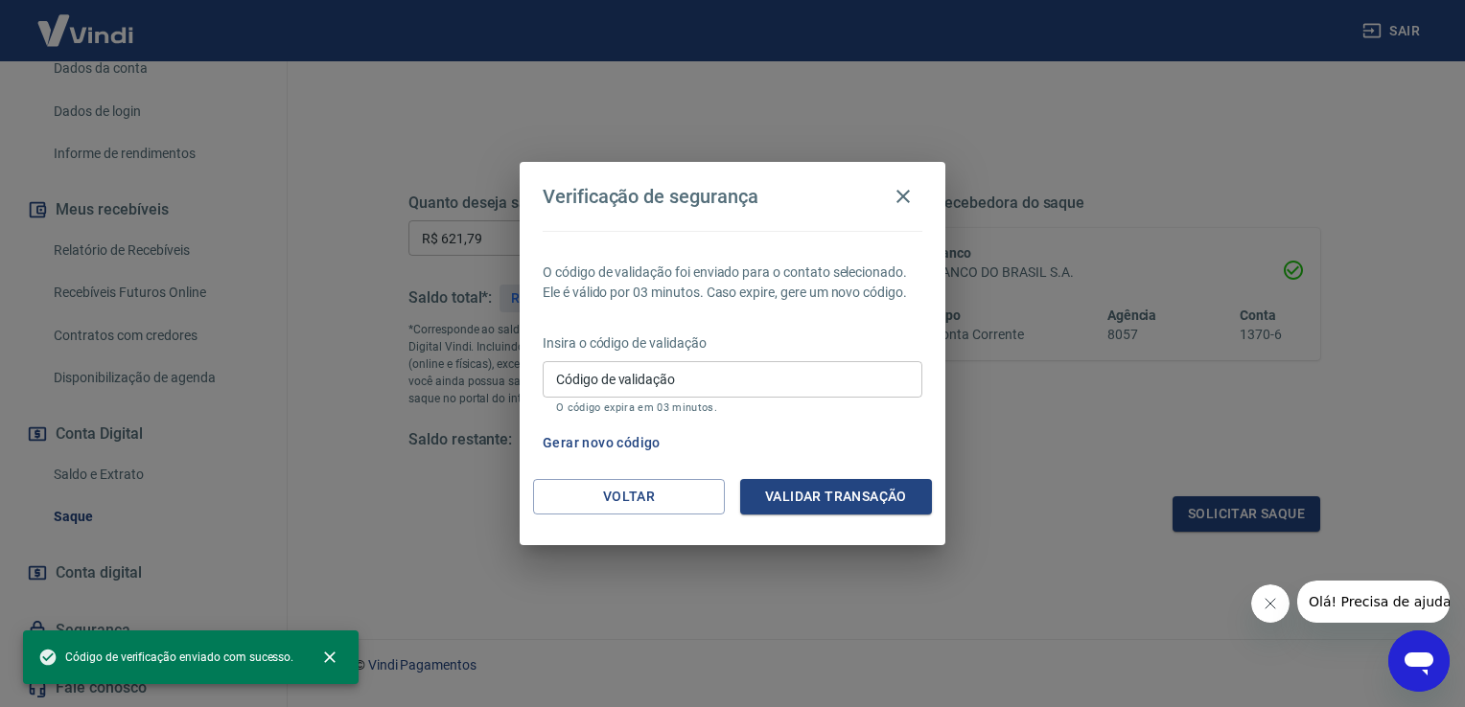
click at [575, 372] on div "Código de validação Código de validação O código expira em 03 minutos." at bounding box center [733, 387] width 380 height 52
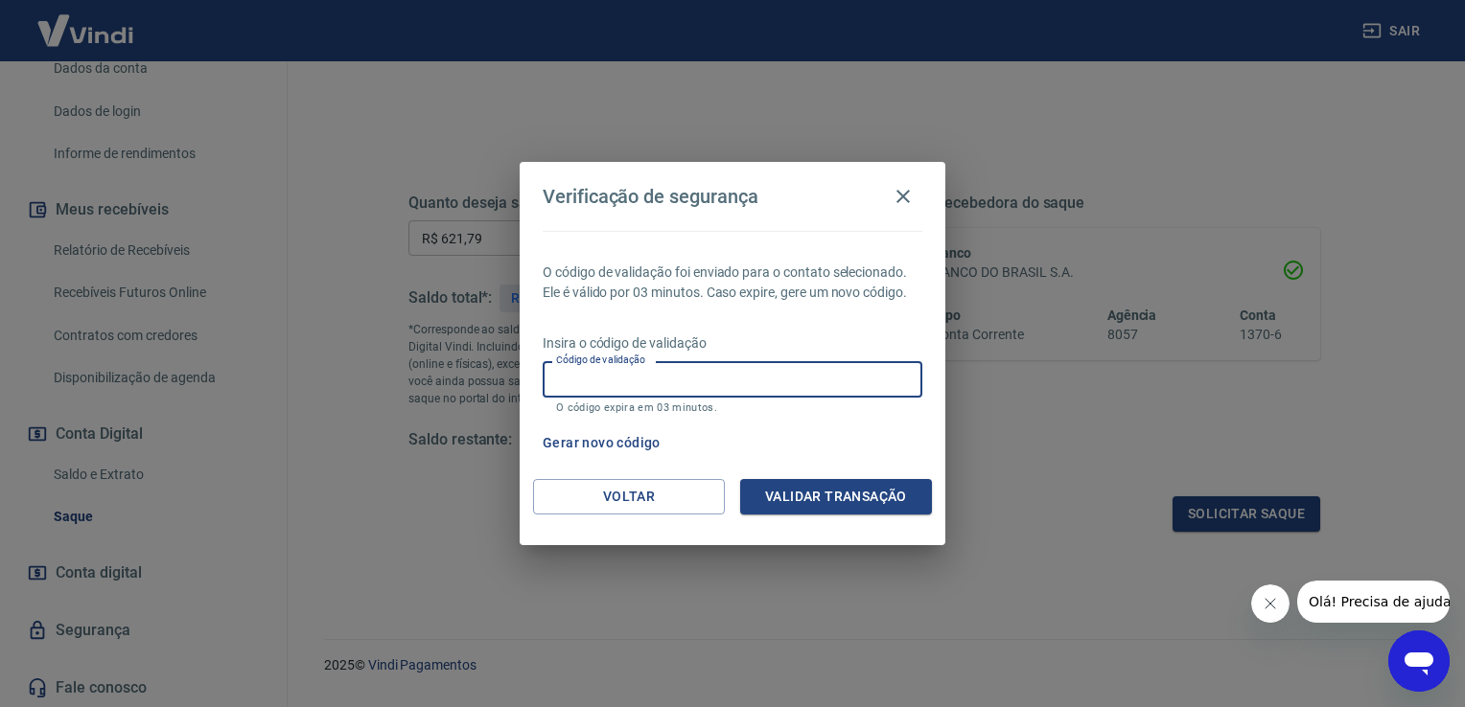
click at [965, 144] on div "Verificação de segurança O código de validação foi enviado para o contato selec…" at bounding box center [732, 353] width 1465 height 707
click at [620, 447] on button "Gerar novo código" at bounding box center [601, 443] width 133 height 35
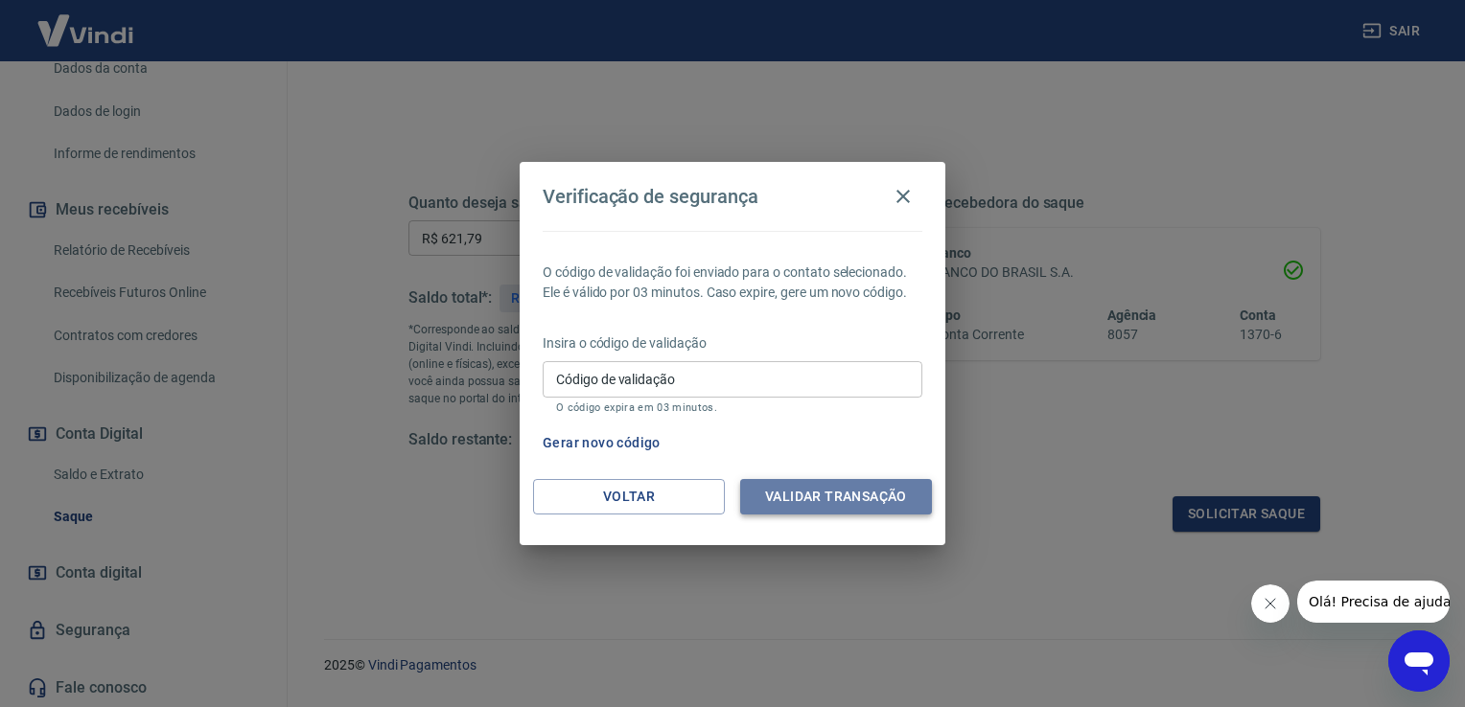
click at [814, 502] on button "Validar transação" at bounding box center [836, 496] width 192 height 35
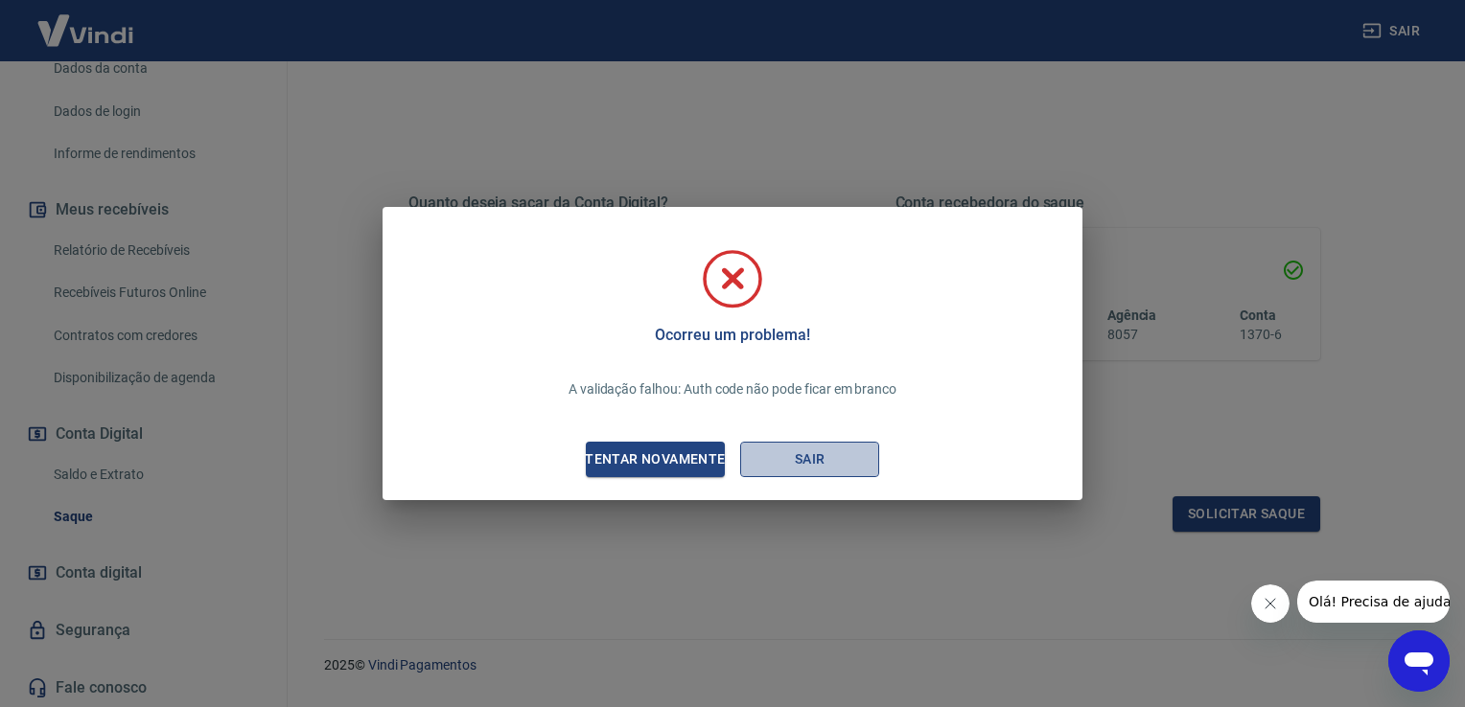
click at [775, 464] on button "Sair" at bounding box center [809, 459] width 139 height 35
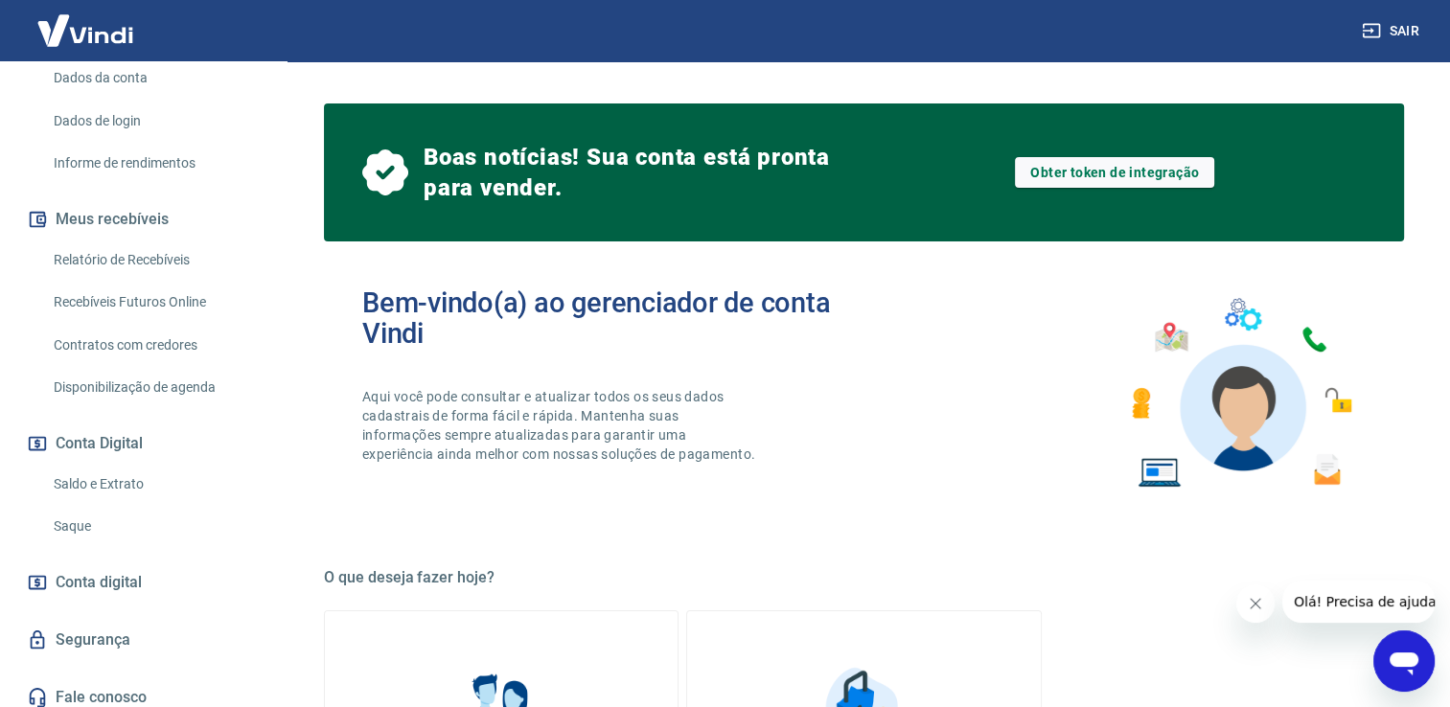
scroll to position [288, 0]
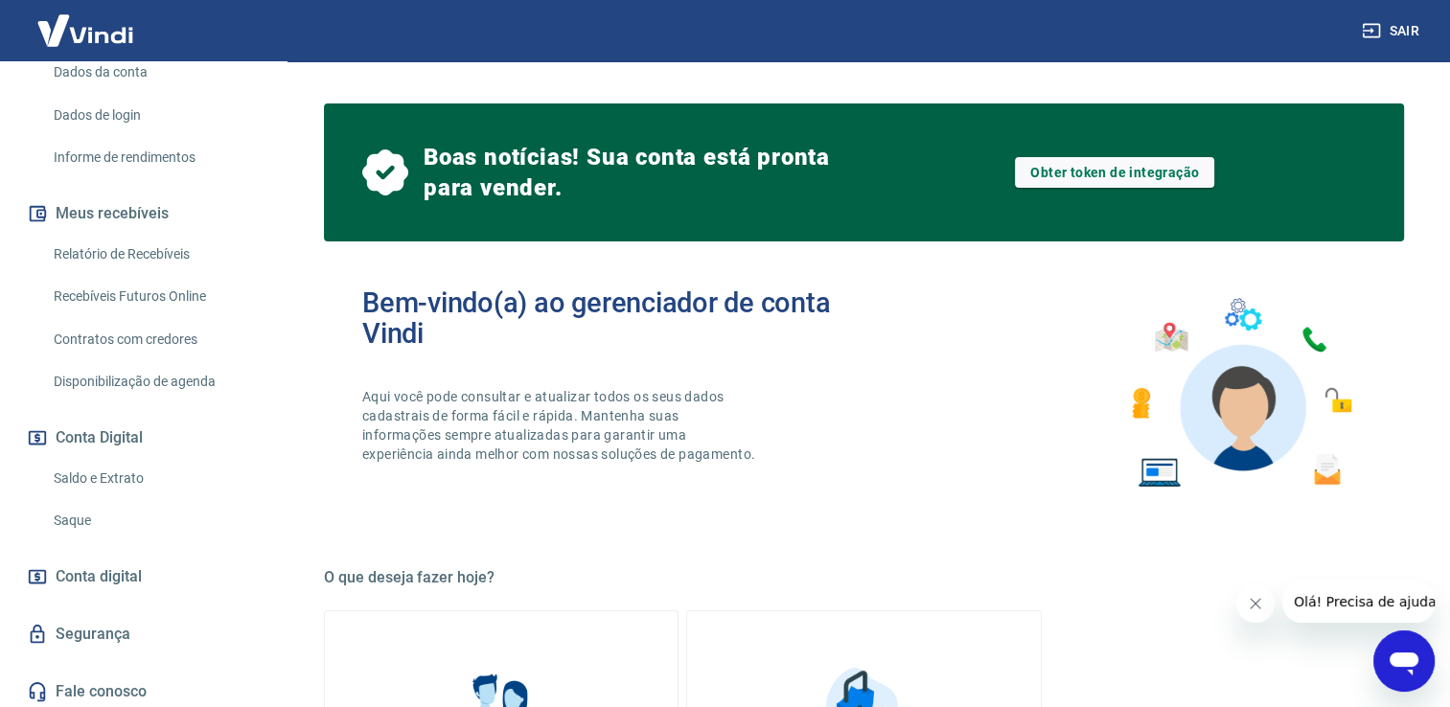
click at [97, 524] on link "Saque" at bounding box center [155, 520] width 218 height 39
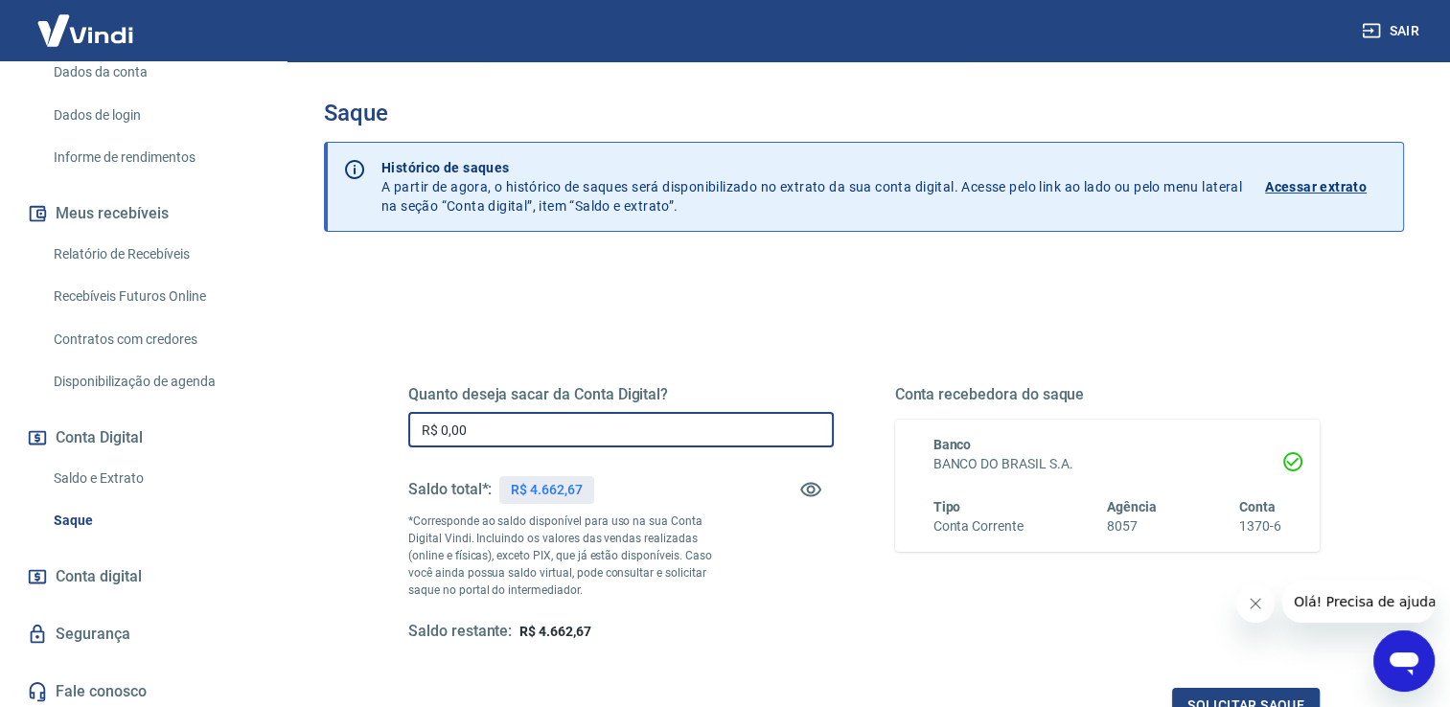
click at [492, 425] on input "R$ 0,00" at bounding box center [621, 429] width 426 height 35
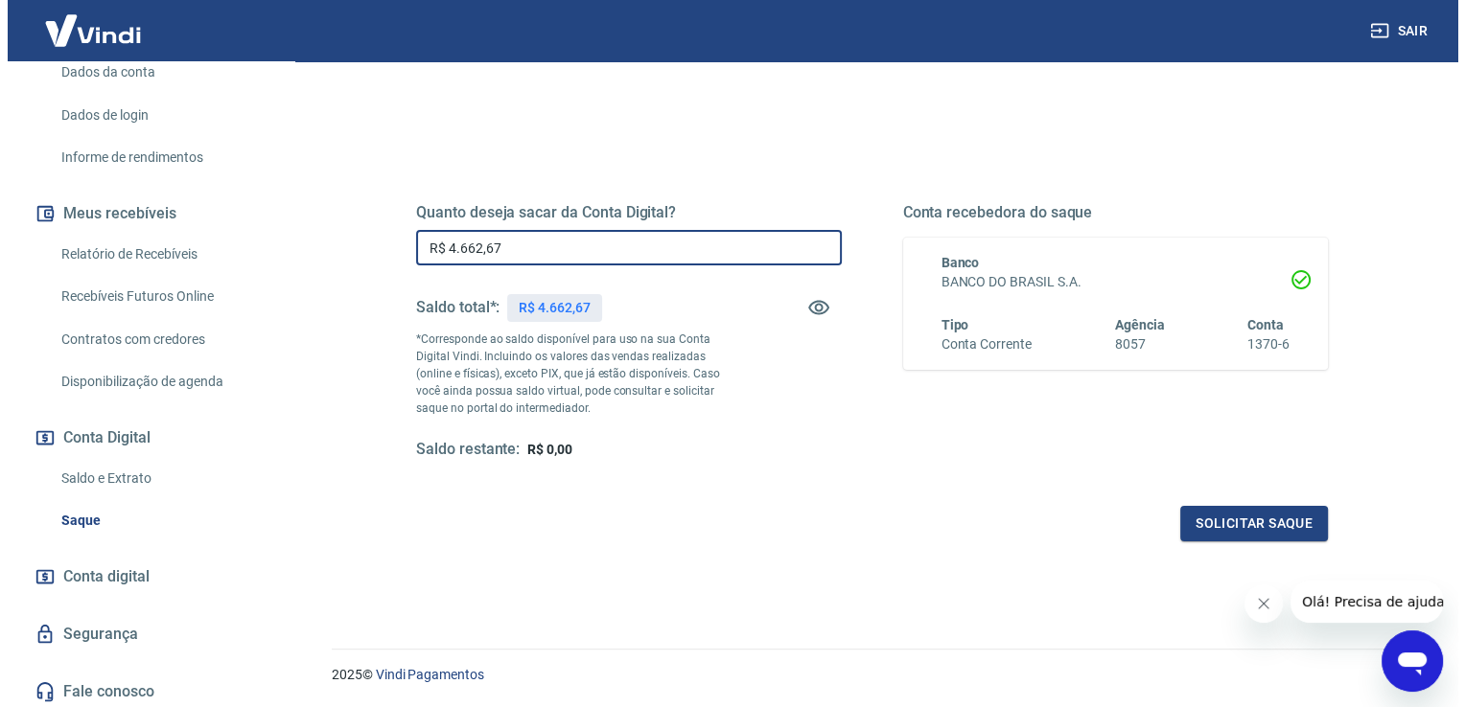
scroll to position [192, 0]
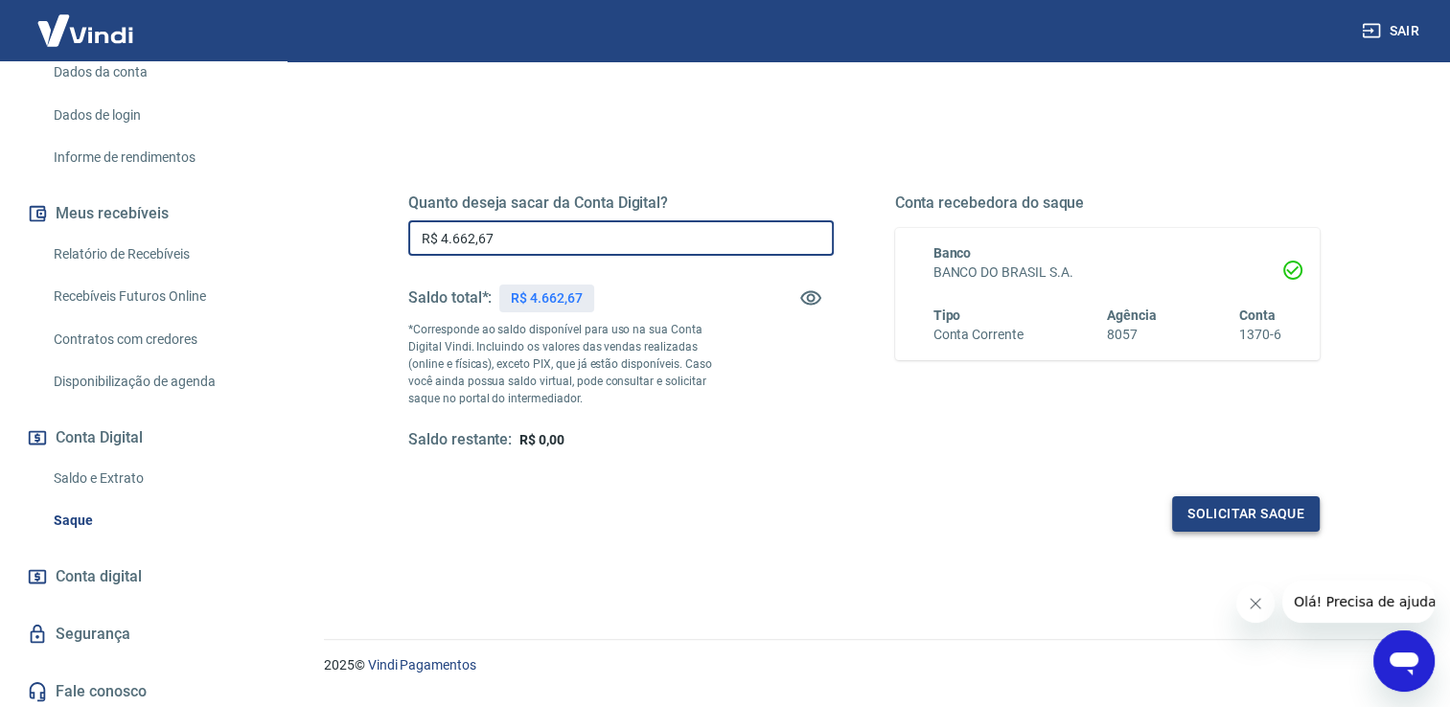
type input "R$ 4.662,67"
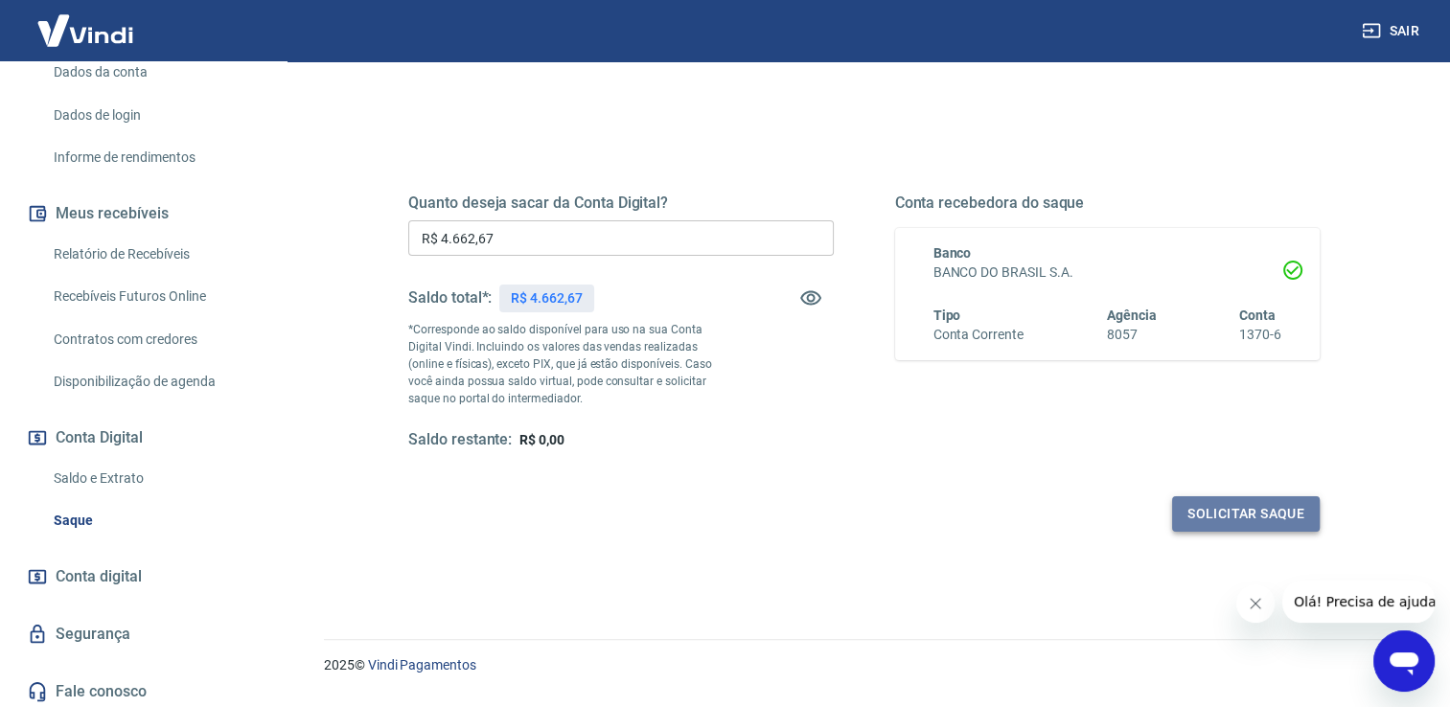
click at [1230, 520] on button "Solicitar saque" at bounding box center [1246, 514] width 148 height 35
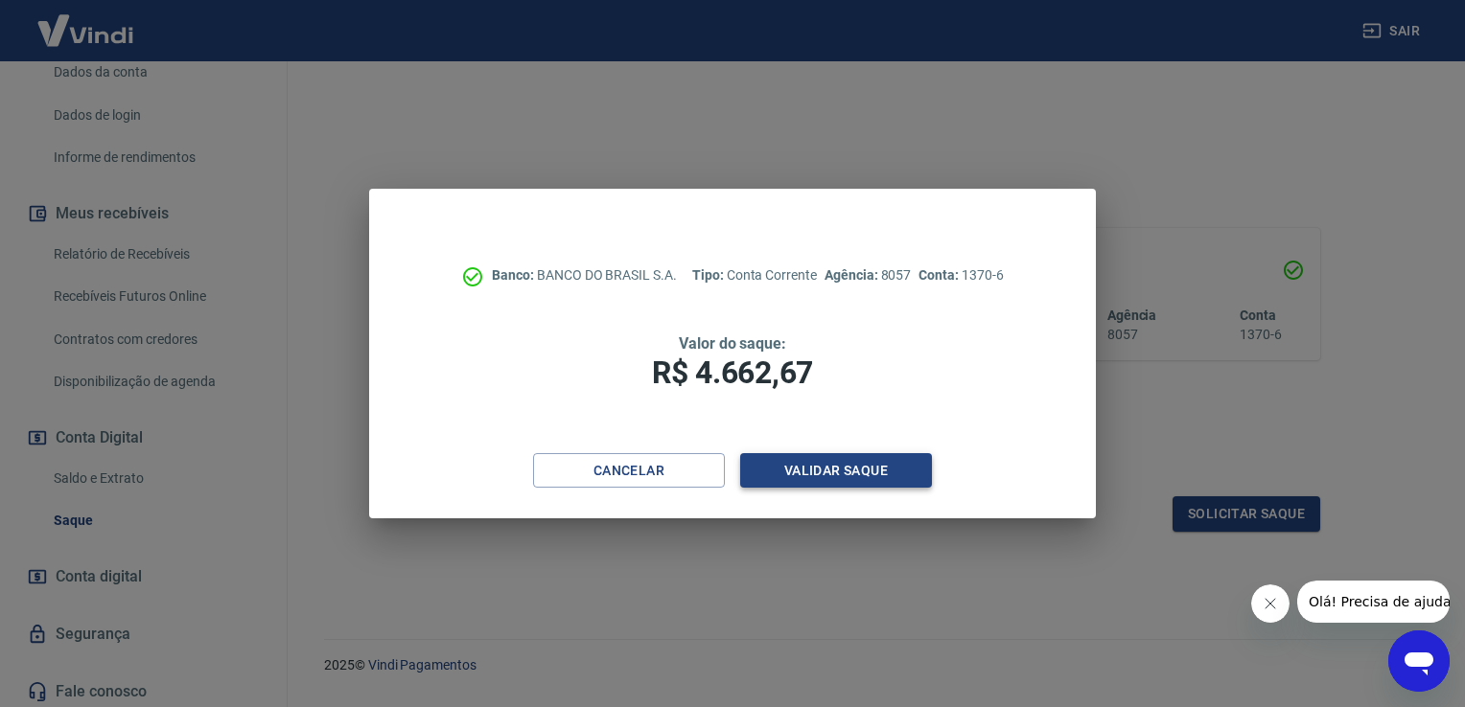
click at [846, 466] on button "Validar saque" at bounding box center [836, 470] width 192 height 35
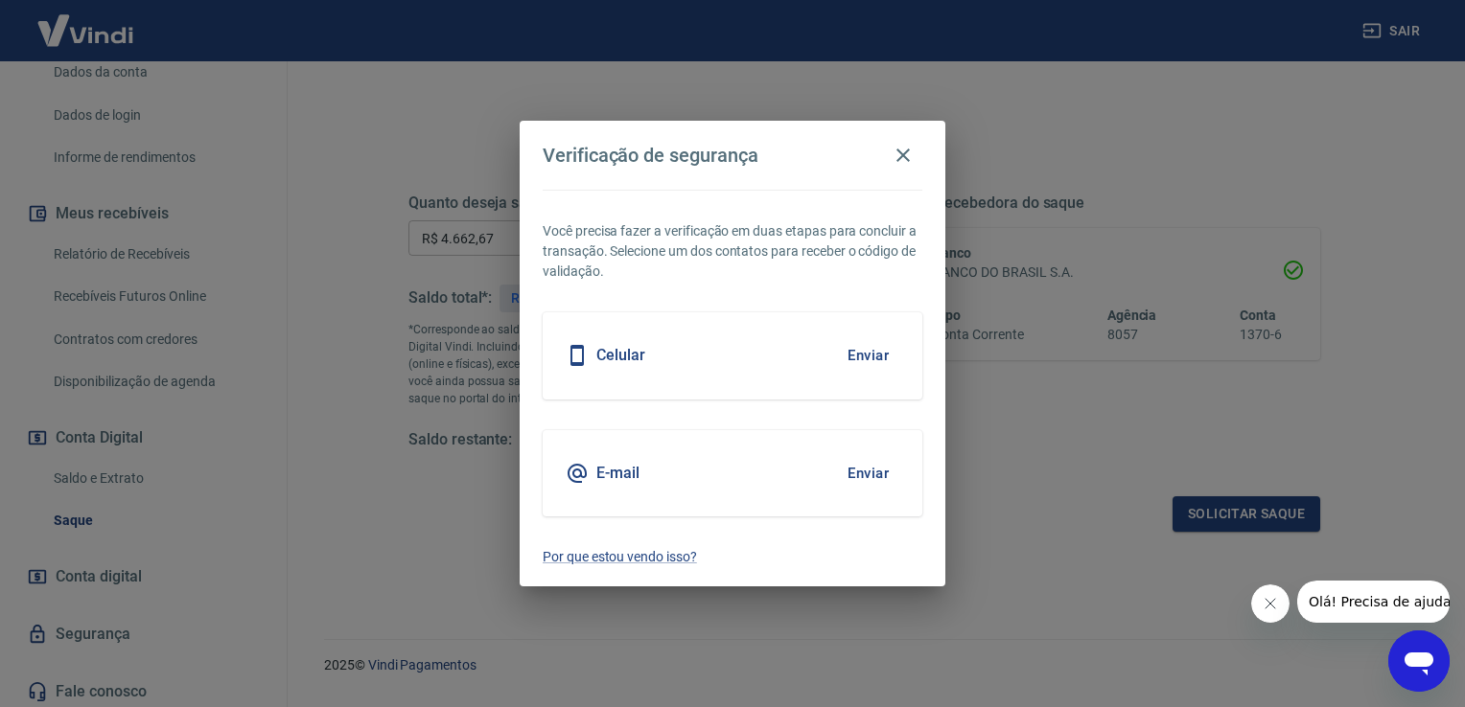
click at [870, 470] on button "Enviar" at bounding box center [868, 473] width 62 height 40
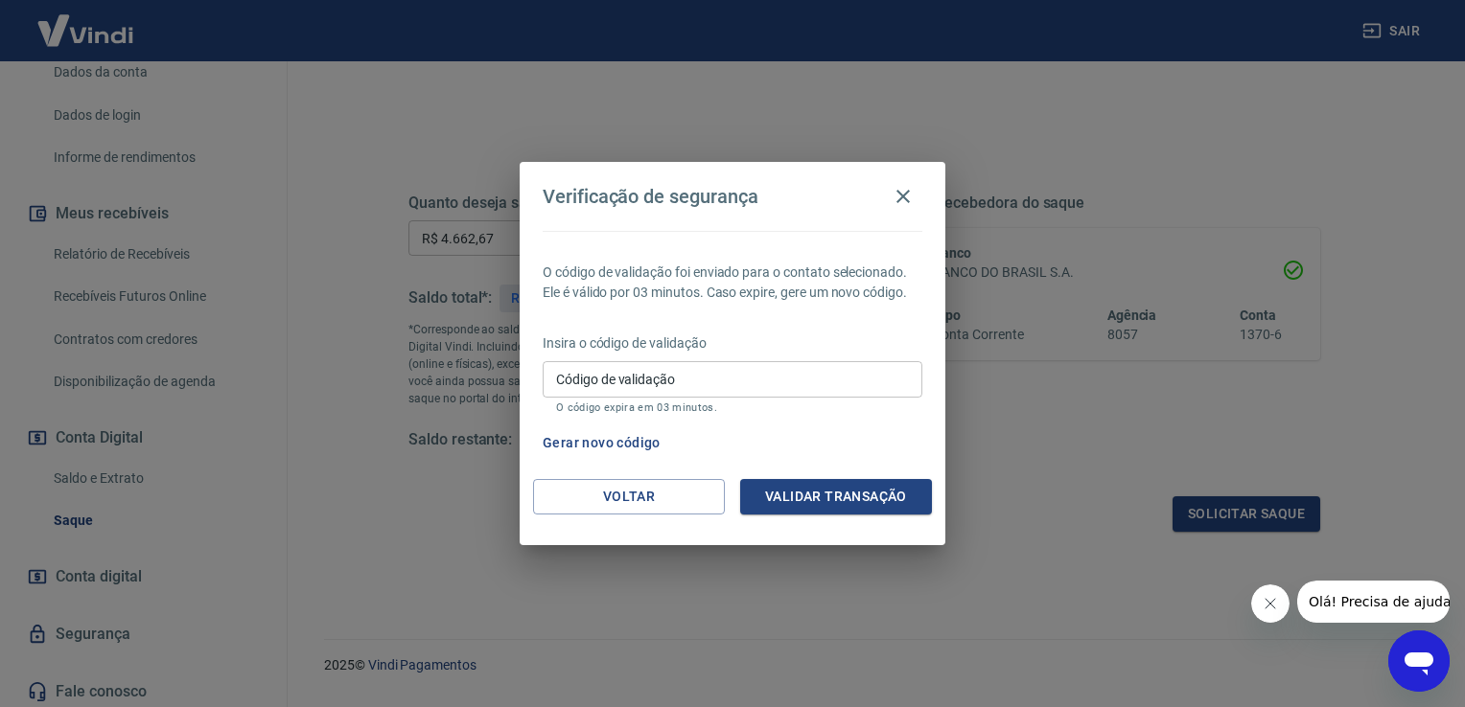
click at [578, 380] on input "Código de validação" at bounding box center [733, 378] width 380 height 35
type input "557688"
click at [787, 497] on button "Validar transação" at bounding box center [836, 496] width 192 height 35
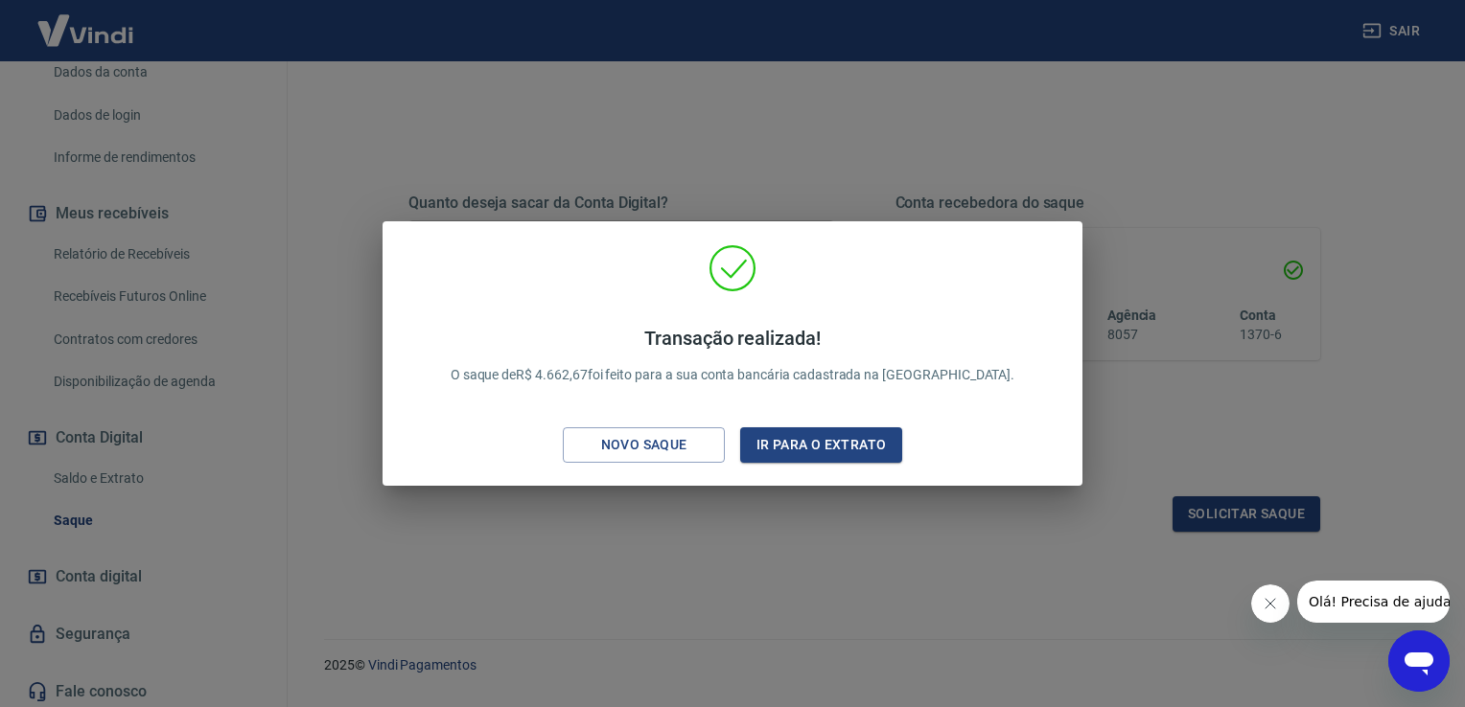
click at [933, 612] on div "Transação realizada! O saque de R$ 4.662,67 foi feito para a sua conta bancária…" at bounding box center [732, 353] width 1465 height 707
